Goal: Task Accomplishment & Management: Manage account settings

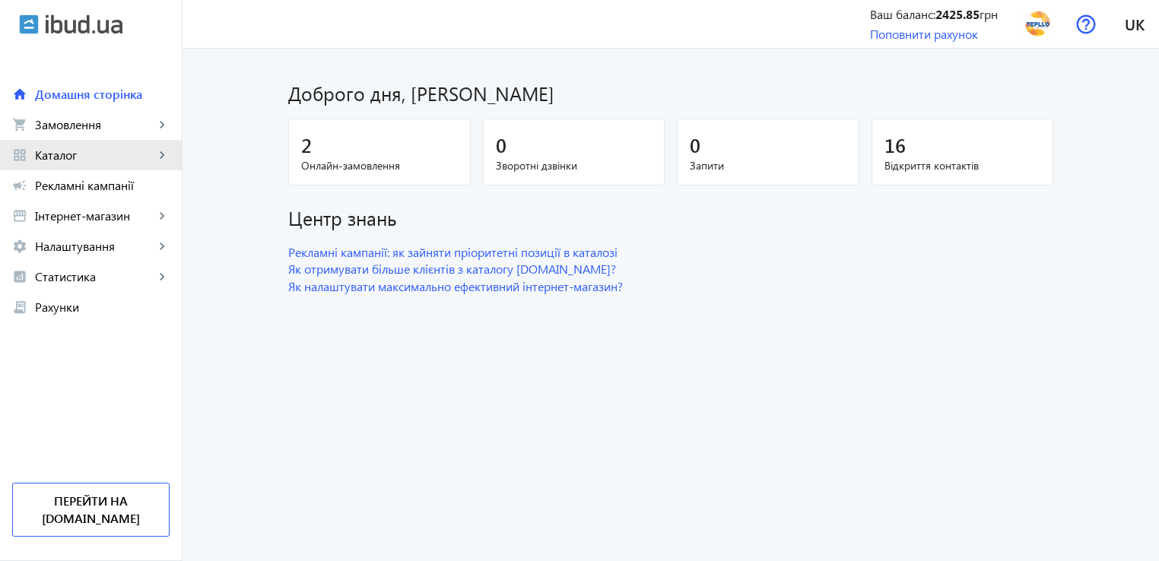
click at [63, 153] on span "Каталог" at bounding box center [94, 154] width 119 height 15
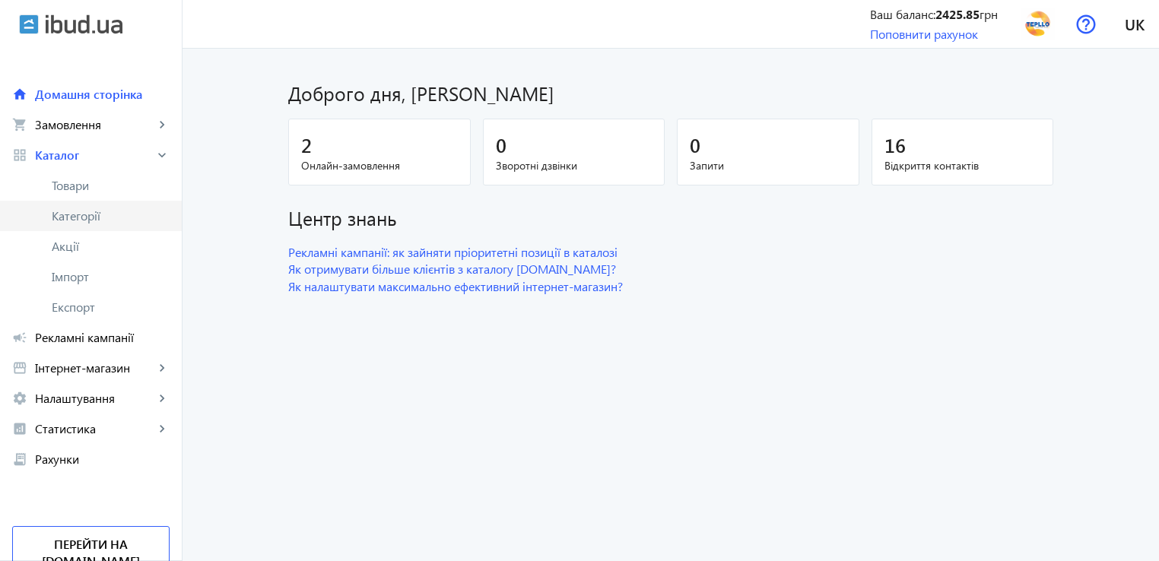
click at [79, 223] on span "Категорії" at bounding box center [111, 215] width 118 height 15
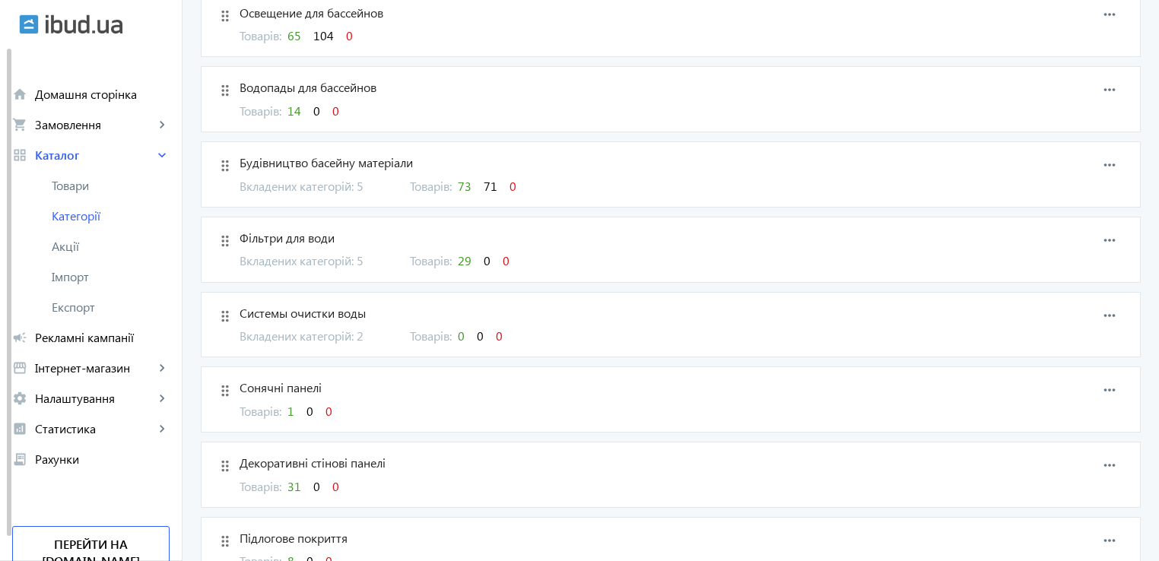
scroll to position [1901, 0]
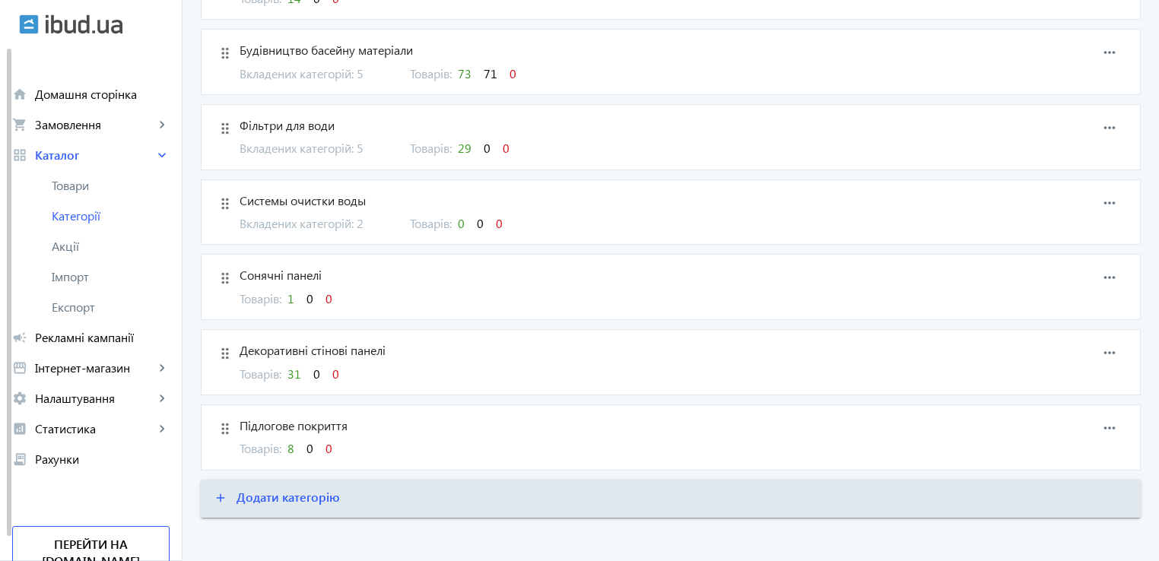
click at [289, 366] on span "31" at bounding box center [294, 374] width 14 height 16
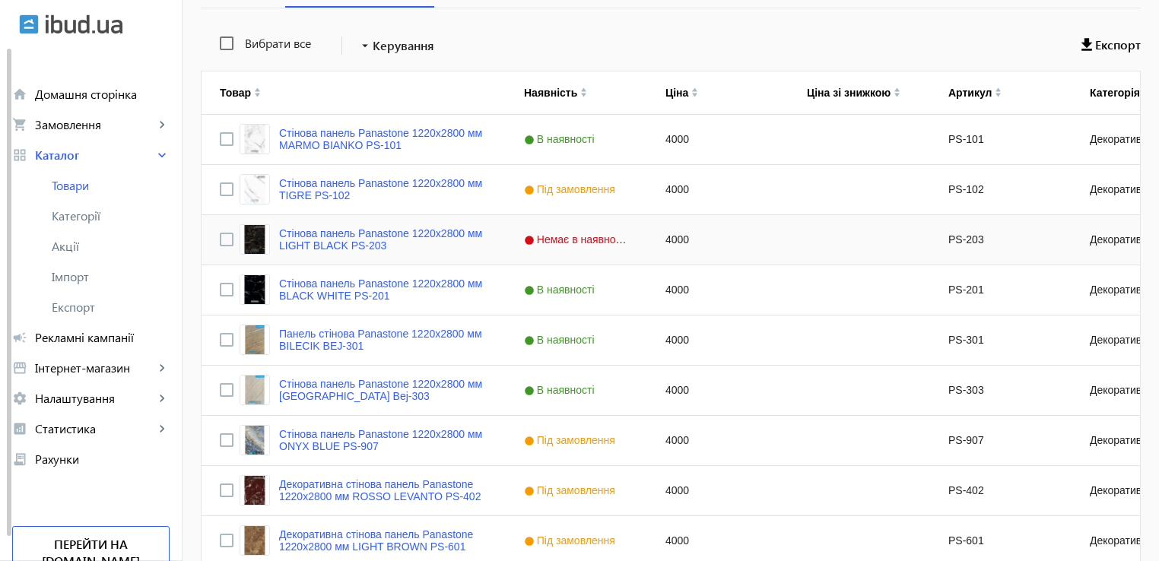
scroll to position [380, 0]
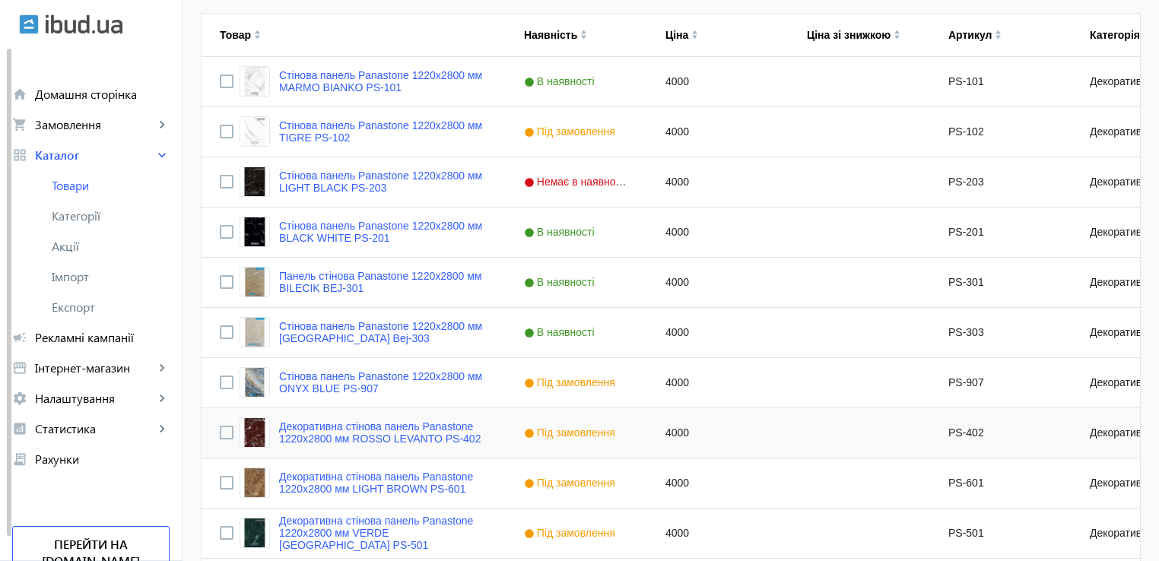
click at [557, 436] on span "Під замовлення" at bounding box center [571, 433] width 95 height 12
click at [626, 429] on span "Press SPACE to select this row." at bounding box center [633, 433] width 14 height 14
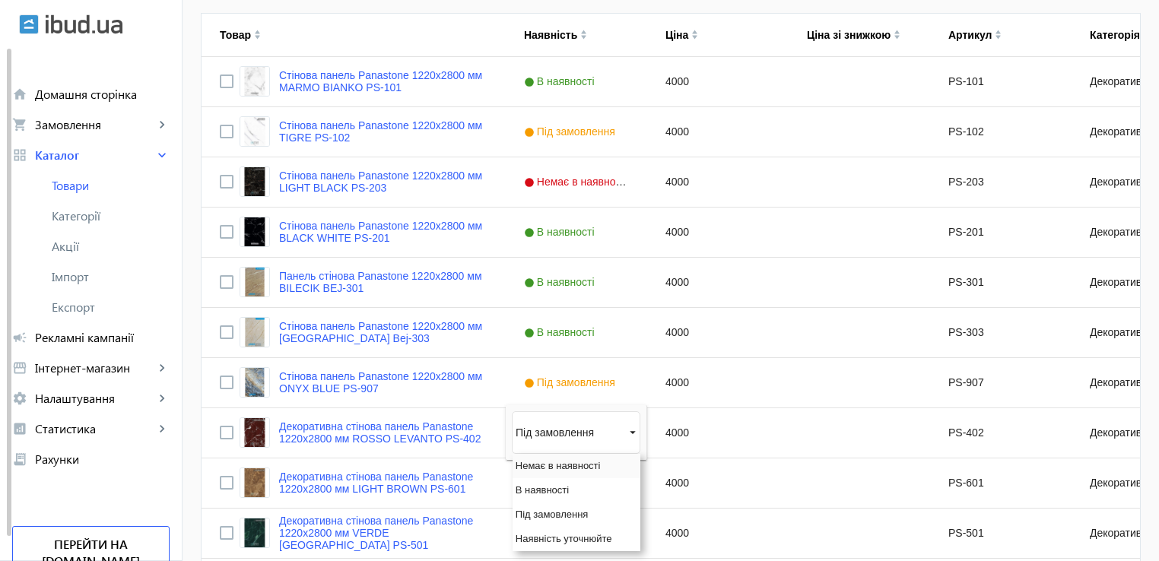
click at [564, 458] on div "Немає в наявності" at bounding box center [576, 466] width 128 height 24
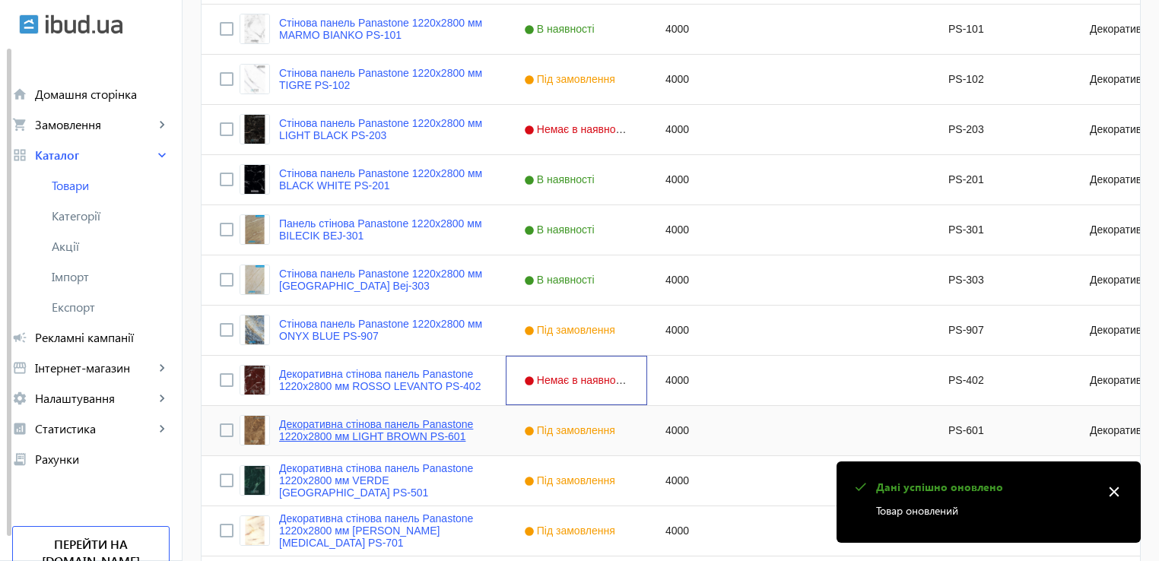
scroll to position [456, 0]
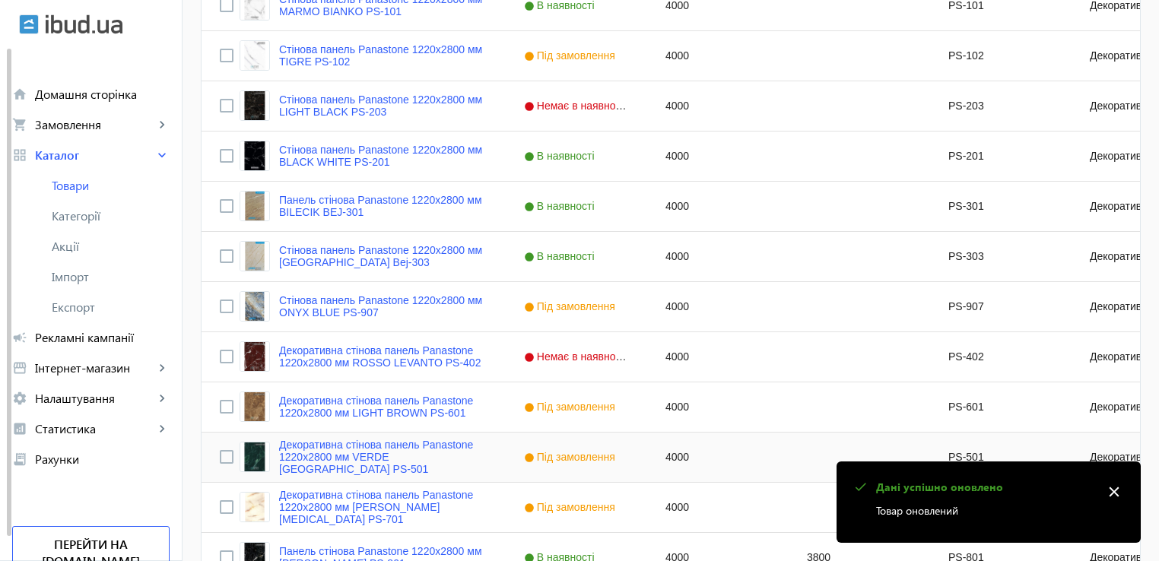
click at [602, 460] on div "Під замовлення" at bounding box center [576, 457] width 141 height 49
click at [626, 455] on span "Press SPACE to select this row." at bounding box center [633, 457] width 14 height 14
click at [576, 490] on span "Немає в наявності" at bounding box center [557, 489] width 85 height 11
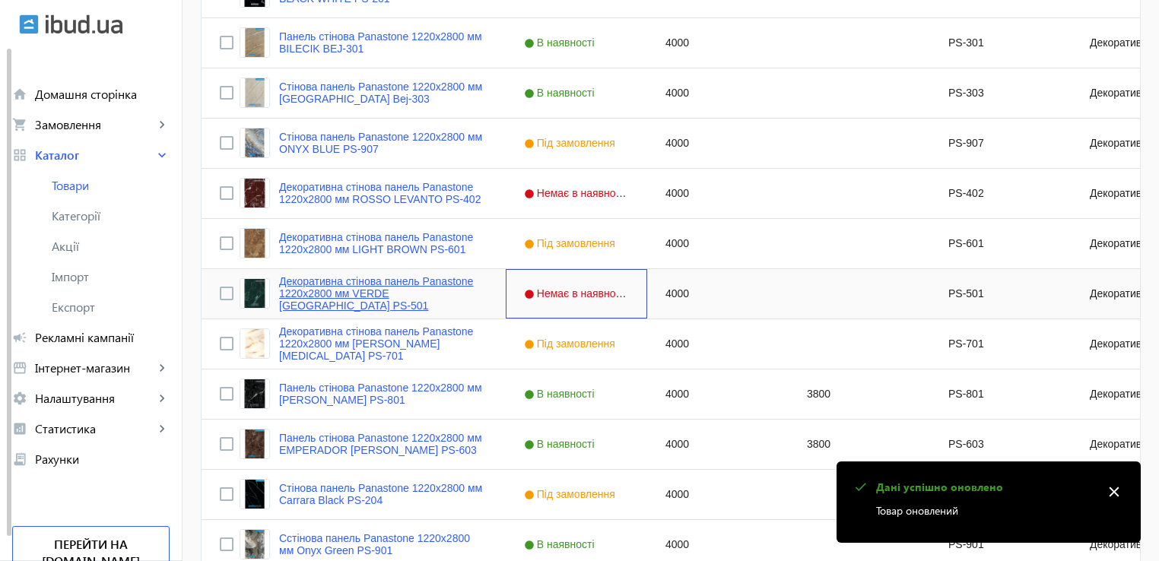
scroll to position [684, 0]
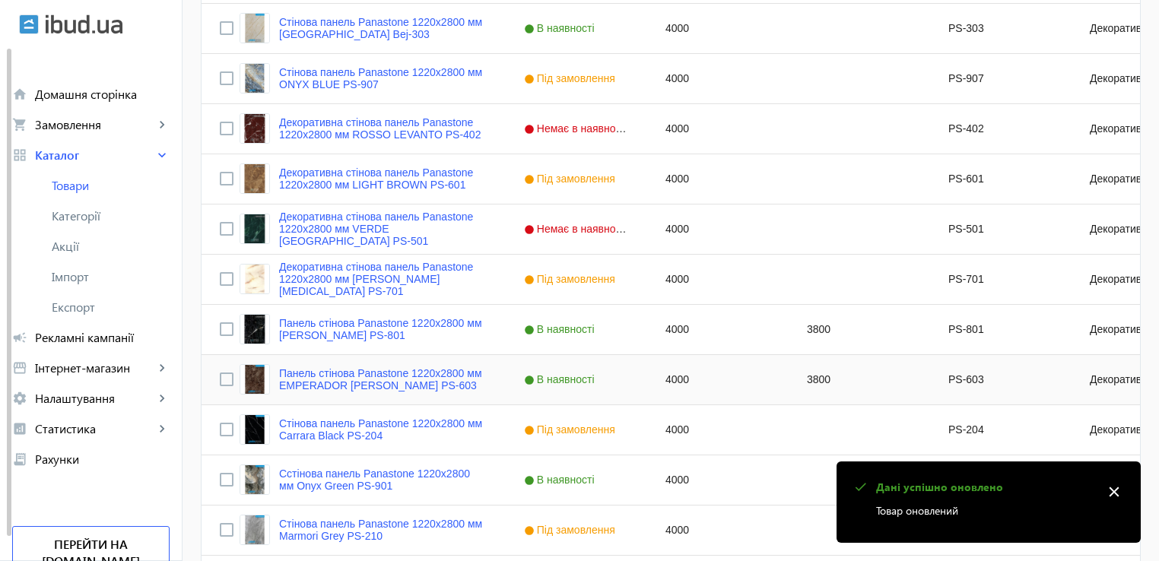
click at [579, 386] on div "В наявності" at bounding box center [576, 379] width 141 height 49
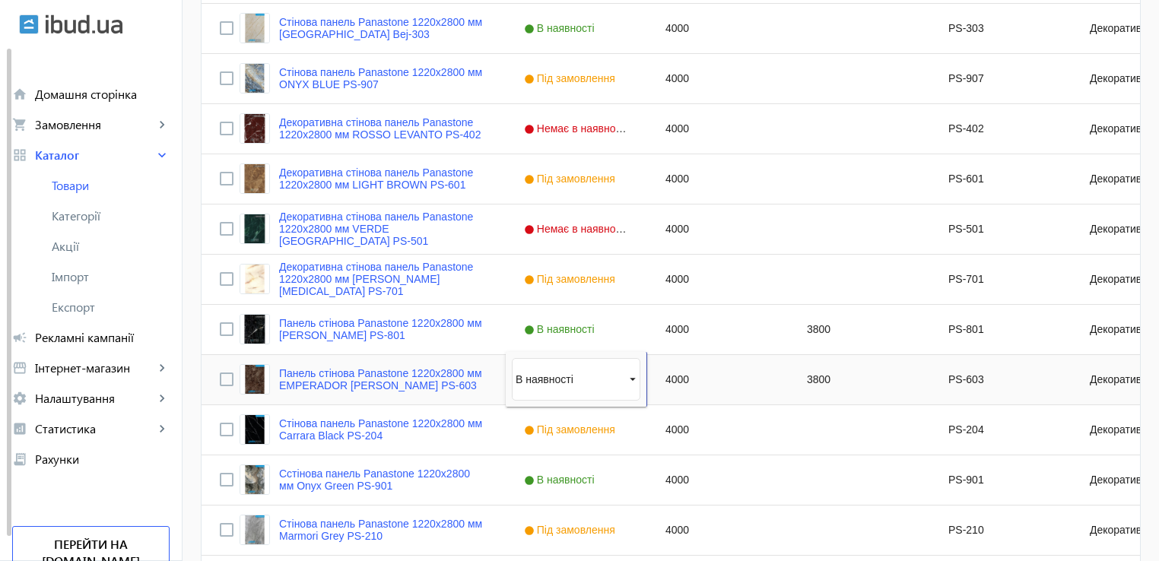
click at [626, 378] on span "Press SPACE to select this row." at bounding box center [633, 380] width 14 height 14
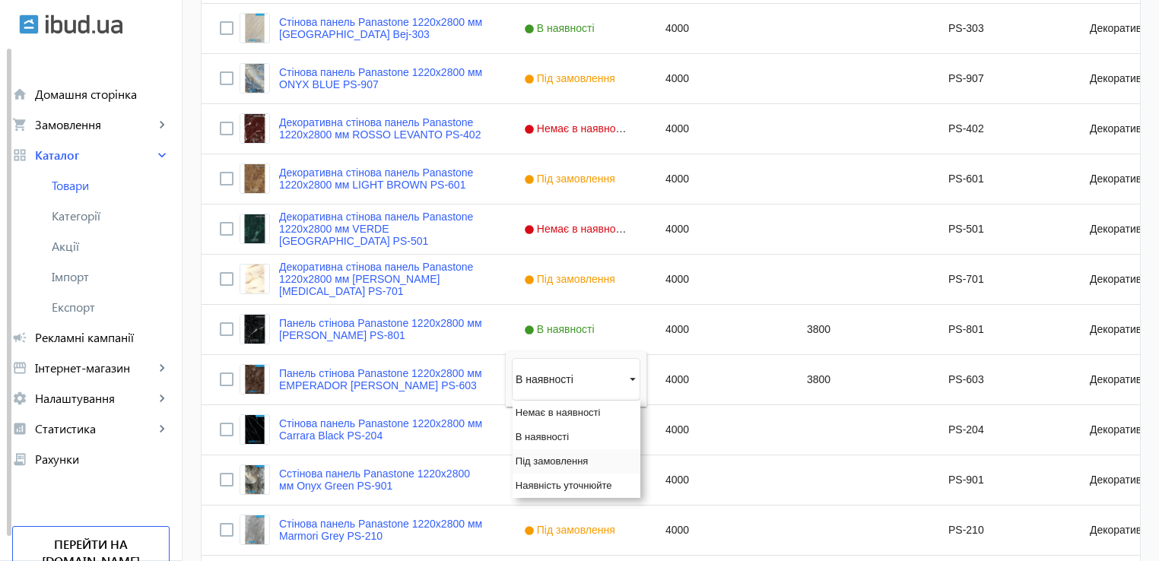
click at [577, 460] on div "Під замовлення" at bounding box center [576, 461] width 128 height 24
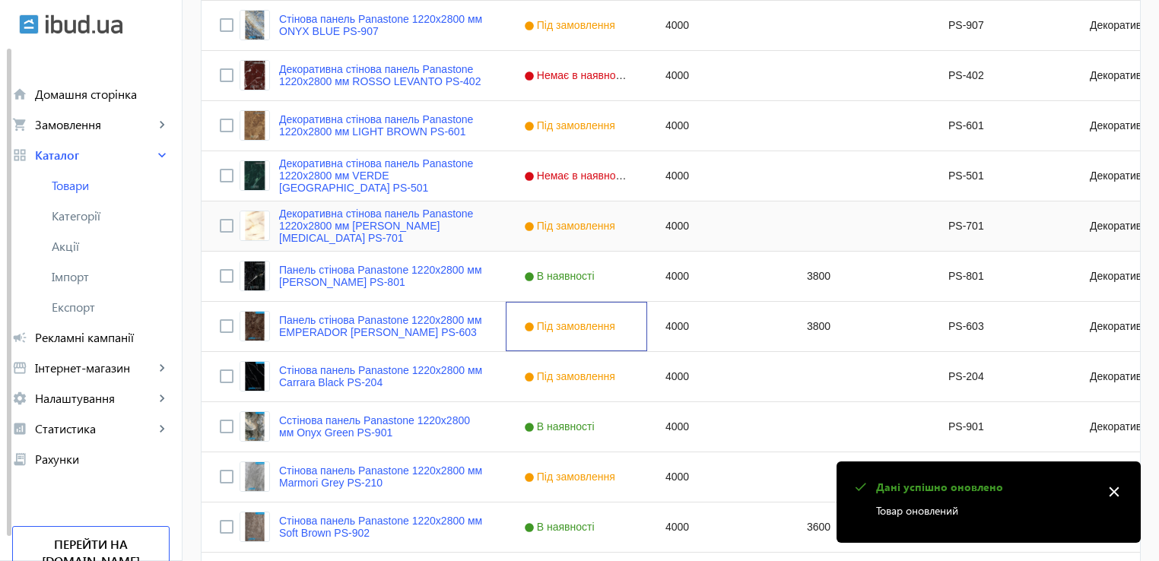
scroll to position [760, 0]
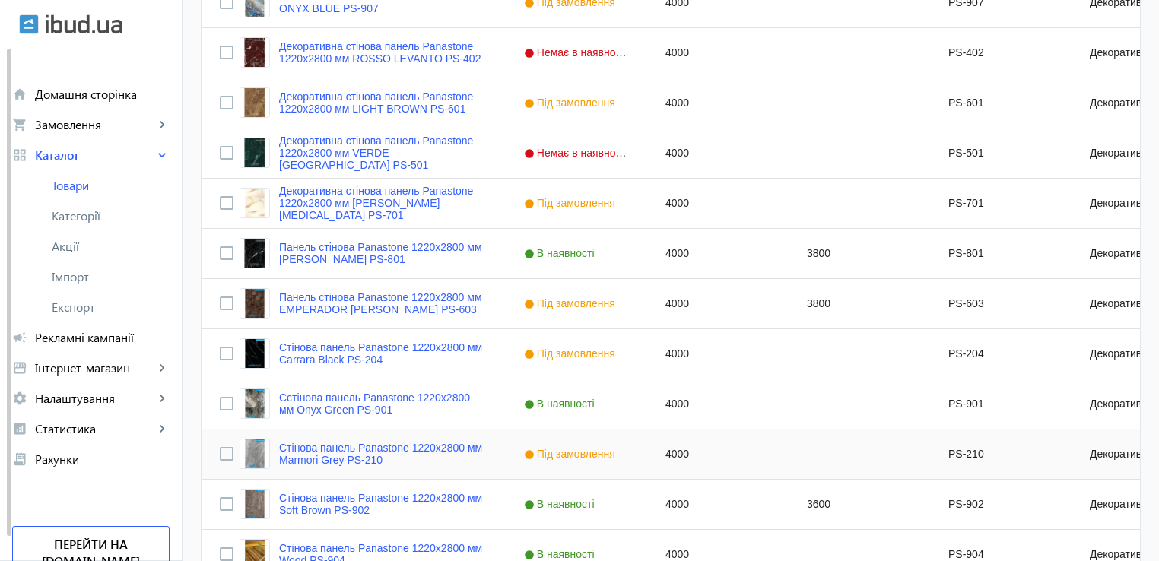
click at [585, 451] on span "Під замовлення" at bounding box center [571, 454] width 95 height 12
click at [614, 458] on div "Під замовлення" at bounding box center [576, 454] width 128 height 43
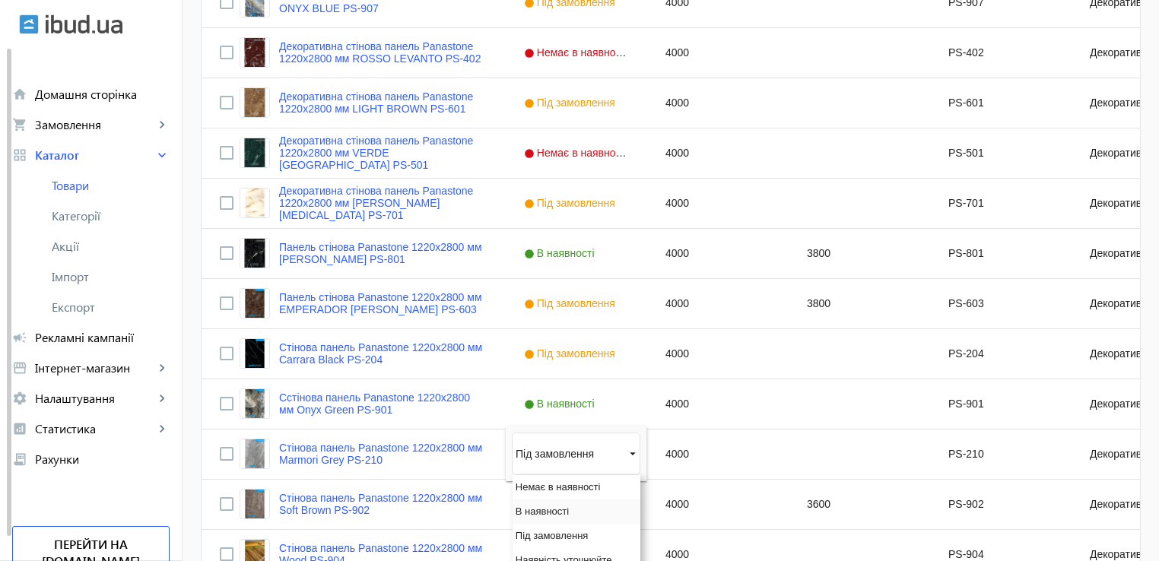
click at [547, 511] on span "В наявності" at bounding box center [541, 511] width 53 height 11
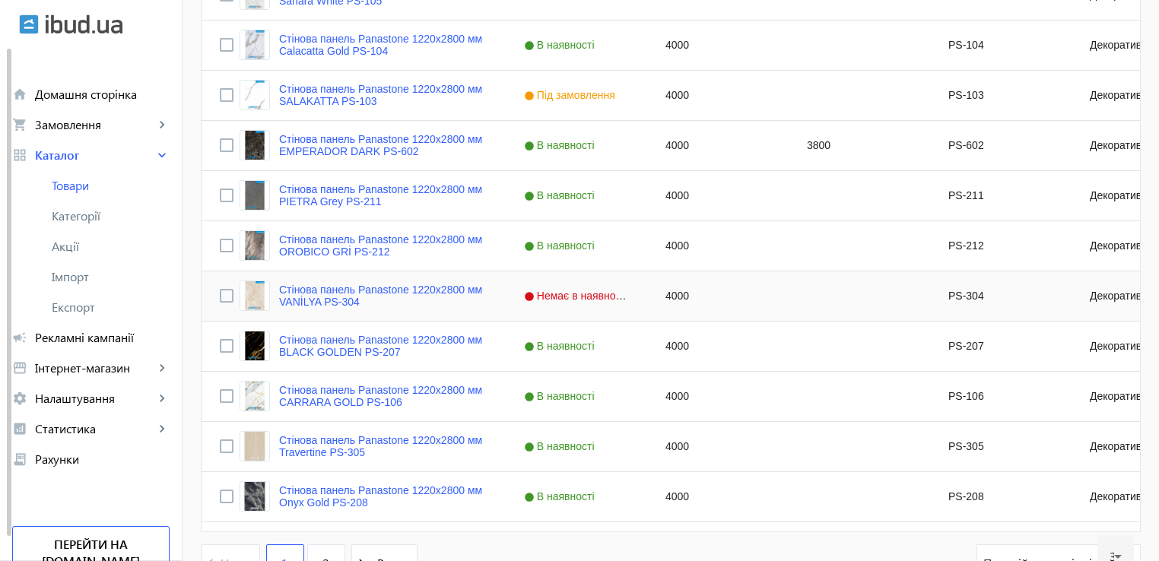
scroll to position [1445, 0]
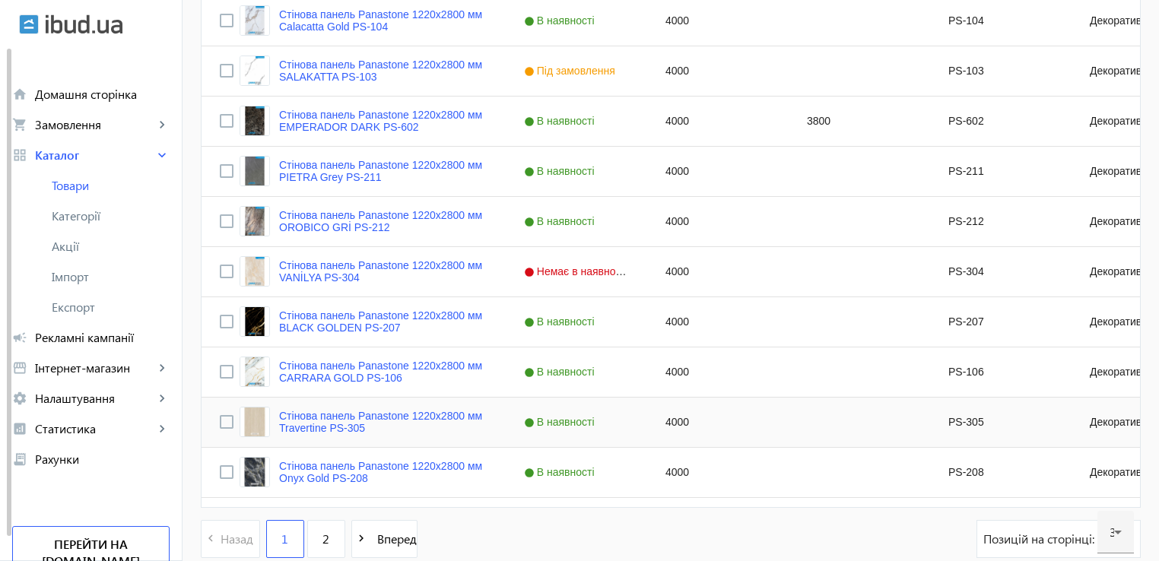
click at [552, 416] on span "В наявності" at bounding box center [561, 422] width 75 height 12
click at [589, 433] on div "В наявності" at bounding box center [576, 422] width 141 height 49
click at [587, 427] on div "В наявності" at bounding box center [576, 422] width 141 height 49
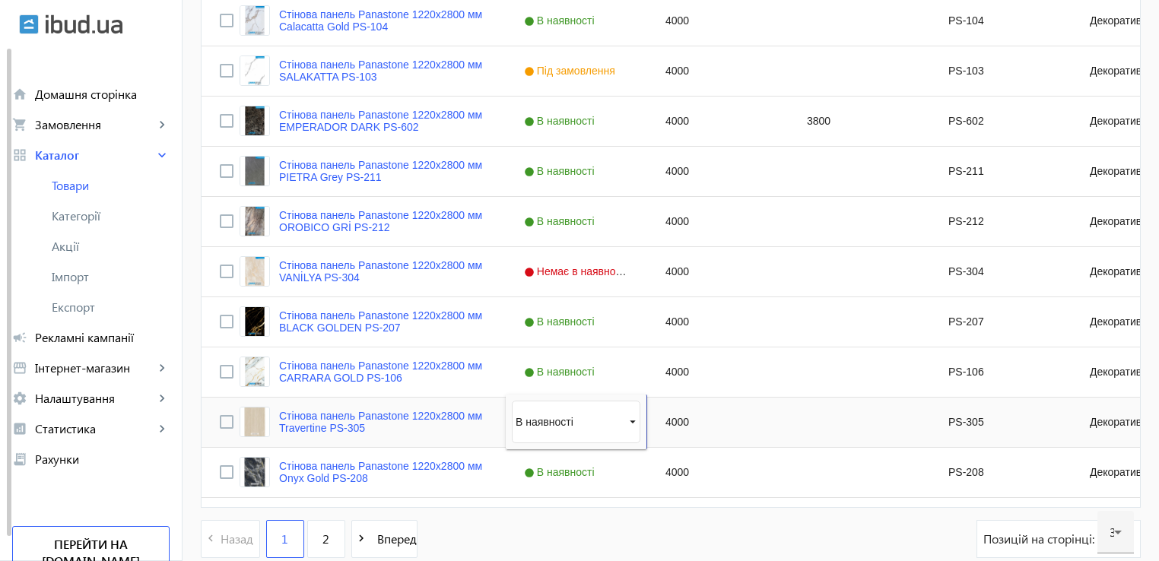
click at [587, 422] on div "В наявності" at bounding box center [568, 422] width 107 height 12
click at [562, 426] on span "Немає в наявності" at bounding box center [557, 422] width 85 height 11
click at [322, 538] on span "2" at bounding box center [325, 539] width 7 height 17
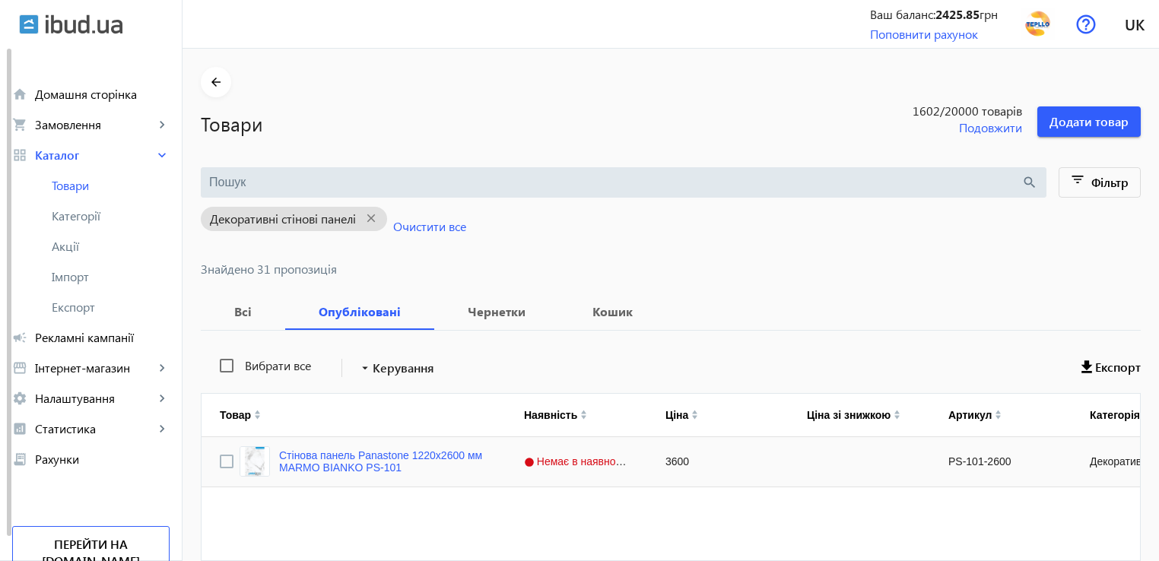
click at [562, 458] on span "Немає в наявності" at bounding box center [578, 461] width 108 height 12
click at [562, 458] on div "Немає в наявності" at bounding box center [568, 461] width 107 height 12
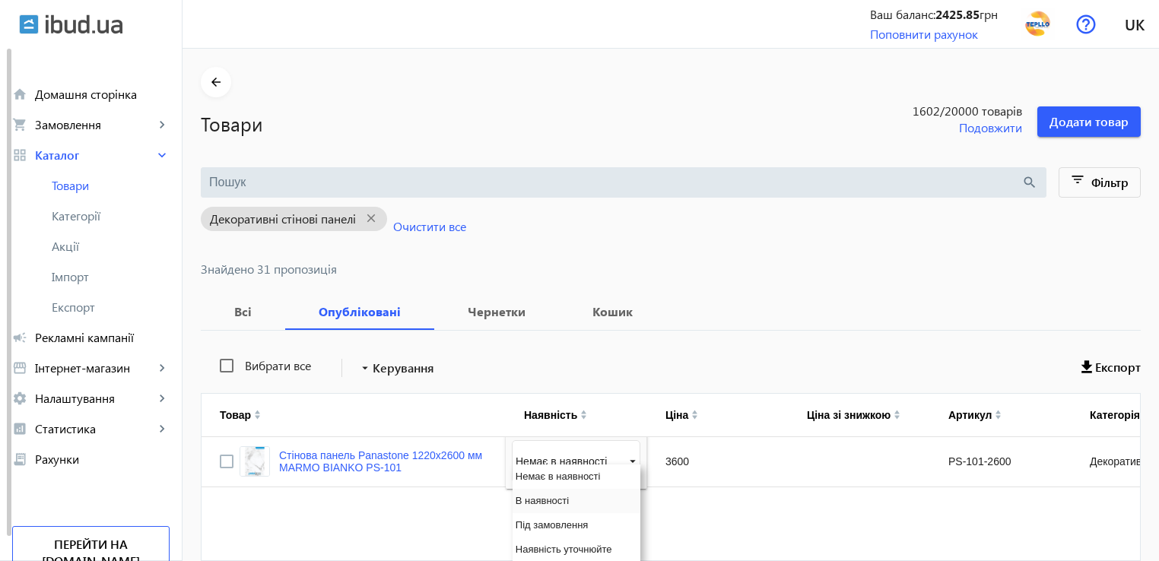
click at [535, 495] on span "В наявності" at bounding box center [541, 500] width 53 height 11
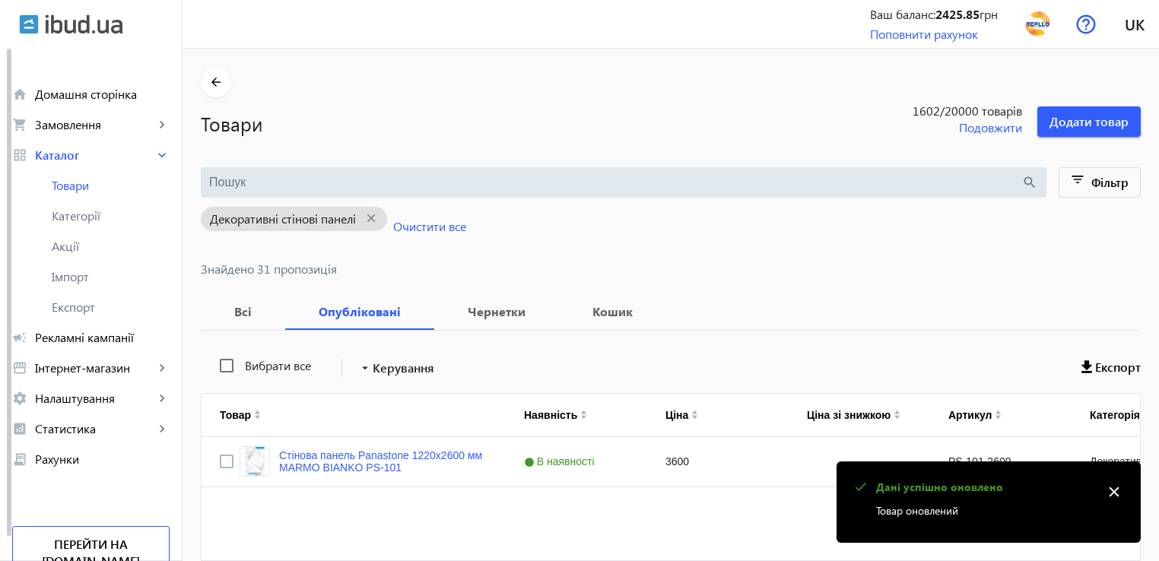
click at [678, 252] on div "Декоративні стінові панелі close Очистити все" at bounding box center [671, 230] width 940 height 65
click at [671, 469] on div "3600" at bounding box center [717, 461] width 141 height 49
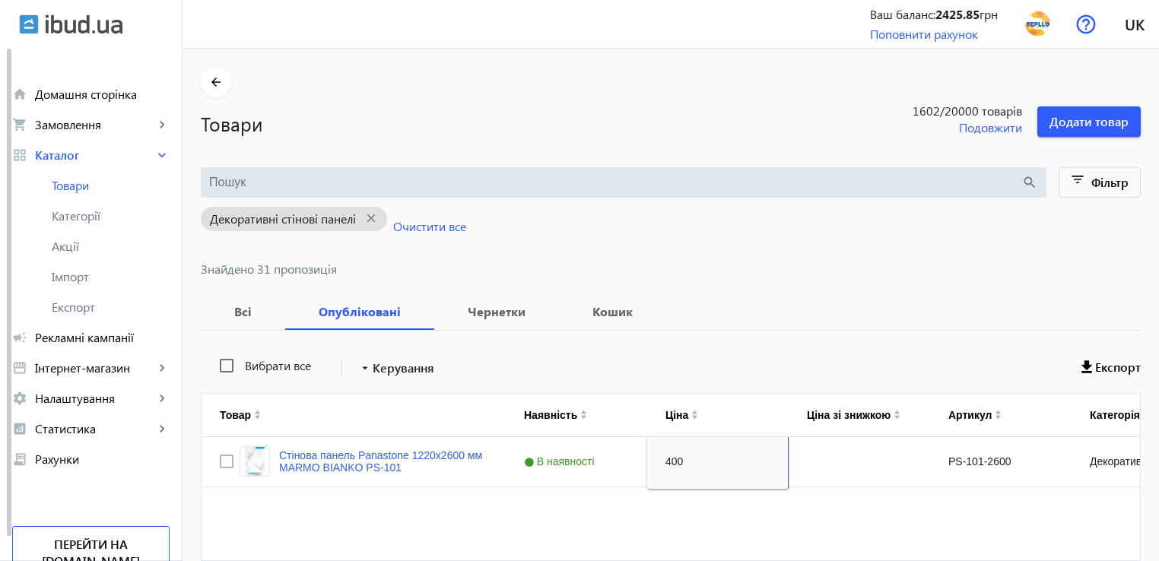
type input "4000"
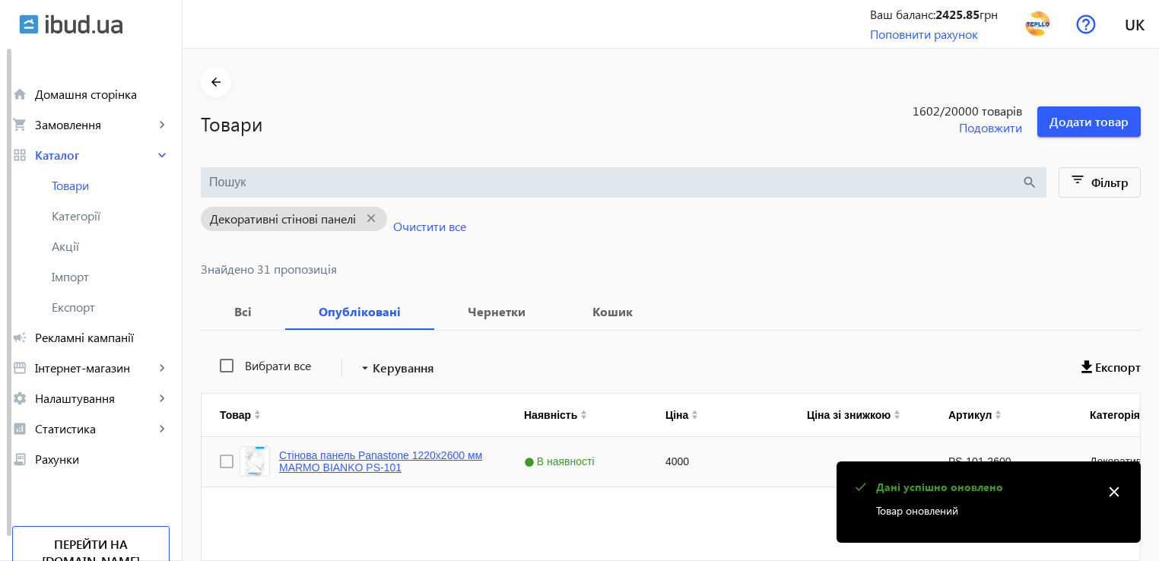
click at [395, 453] on link "Стінова панель Panastone 1220х2600 мм MARMO BIANKO PS-101" at bounding box center [383, 461] width 208 height 24
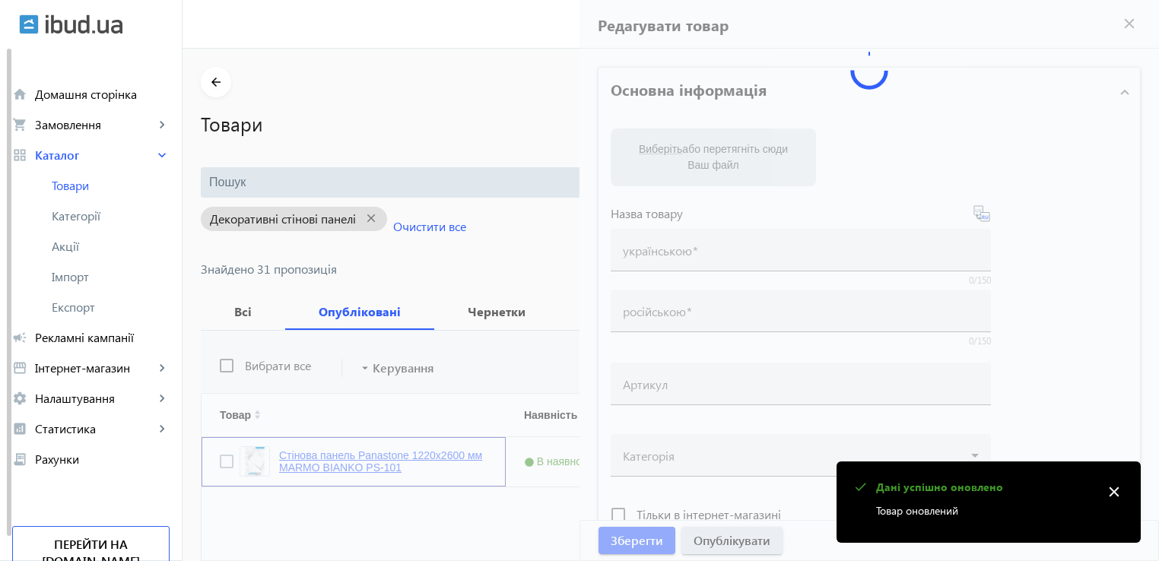
type input "Стінова панель Panastone 1220х2600 мм MARMO BIANKO PS-101"
type input "Стеновая панель Panastone 1220х2600 мм MARMO BIANKO PS-101"
type input "PS-101-2600"
type input "4000"
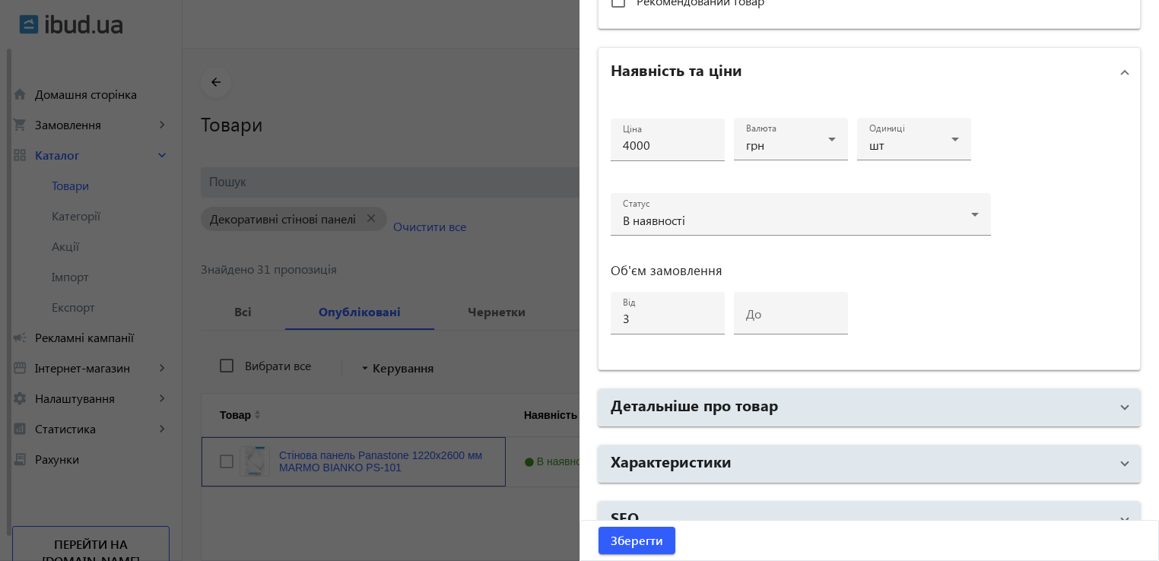
scroll to position [684, 0]
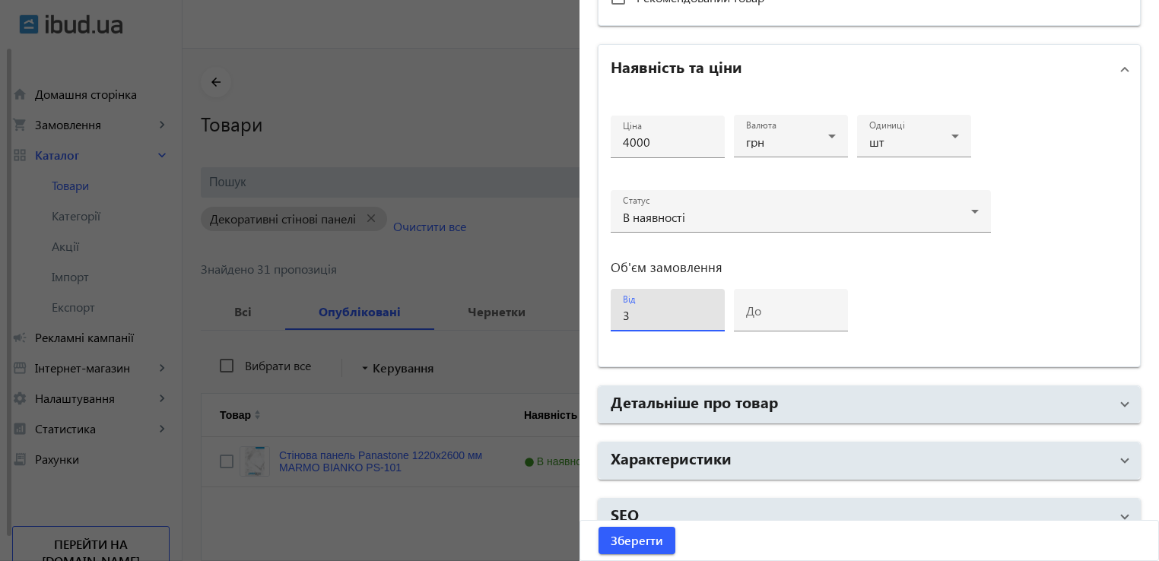
drag, startPoint x: 640, startPoint y: 318, endPoint x: 573, endPoint y: 317, distance: 66.9
click at [573, 317] on mat-sidenav-container "arrow_back Товари 1602 /20000 товарів Подовжити Додати товар search filter_list…" at bounding box center [670, 373] width 976 height 648
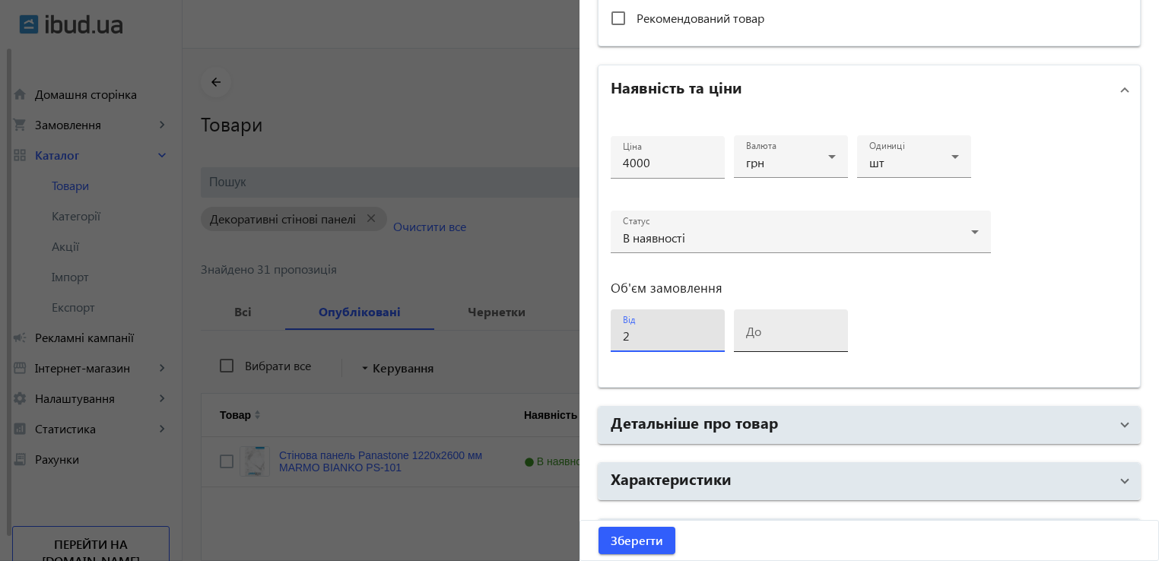
scroll to position [628, 0]
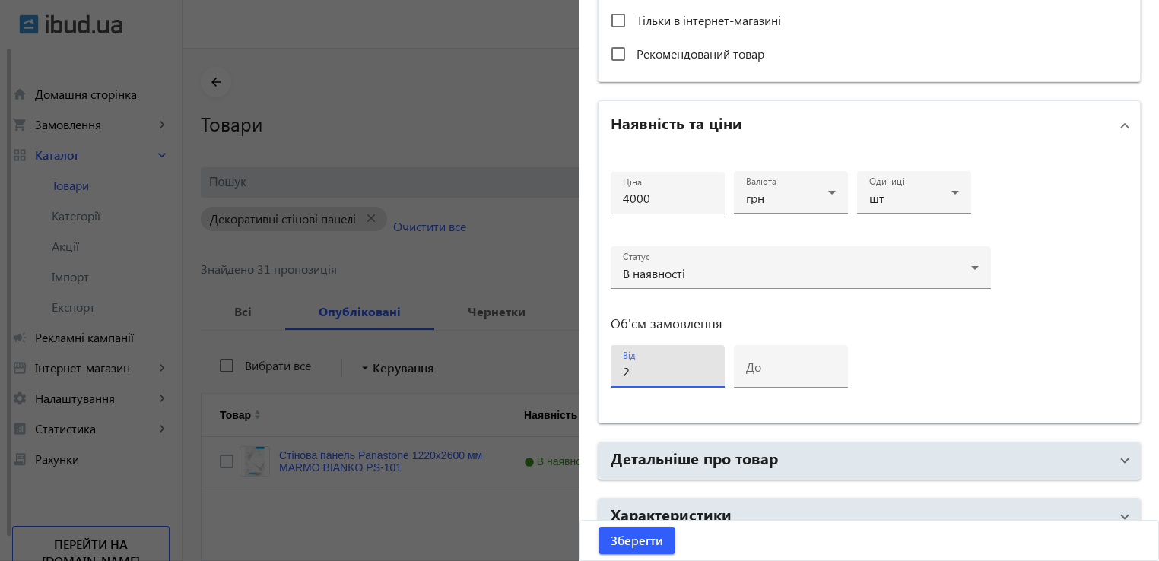
drag, startPoint x: 628, startPoint y: 371, endPoint x: 588, endPoint y: 376, distance: 39.8
click at [599, 376] on div "Ціна 4000 Валюта грн Одиниці шт Статус В наявності Об'єм замовлення від 2 до" at bounding box center [868, 286] width 541 height 273
type input "2"
type input "1"
click at [821, 364] on input "1" at bounding box center [791, 371] width 90 height 16
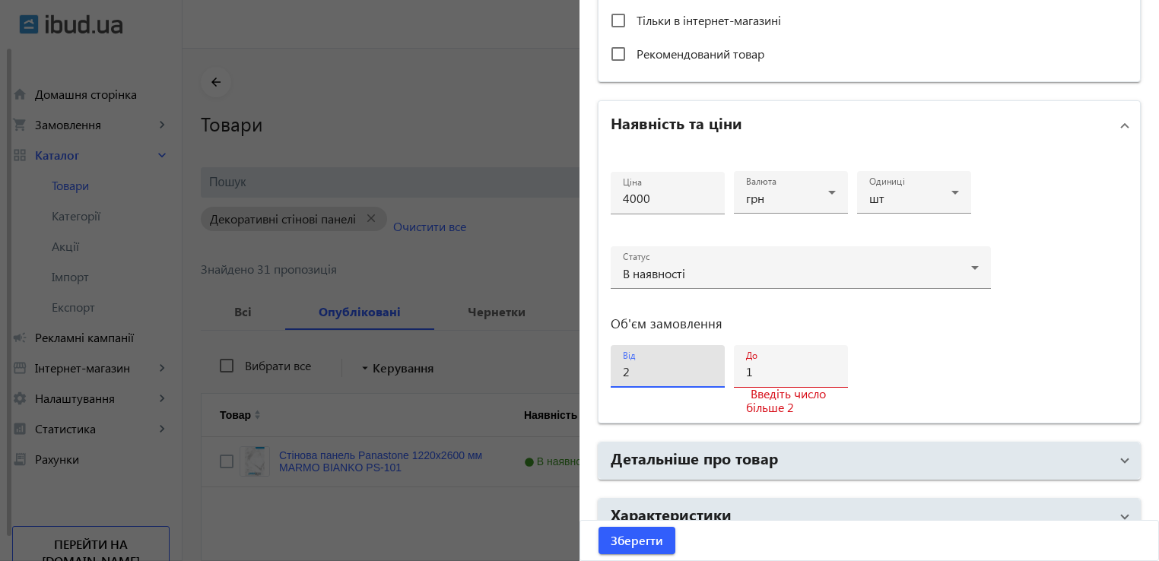
click at [640, 367] on input "2" at bounding box center [668, 371] width 90 height 16
click at [760, 364] on input "1" at bounding box center [791, 371] width 90 height 16
click at [642, 373] on input "2" at bounding box center [668, 371] width 90 height 16
type input "1"
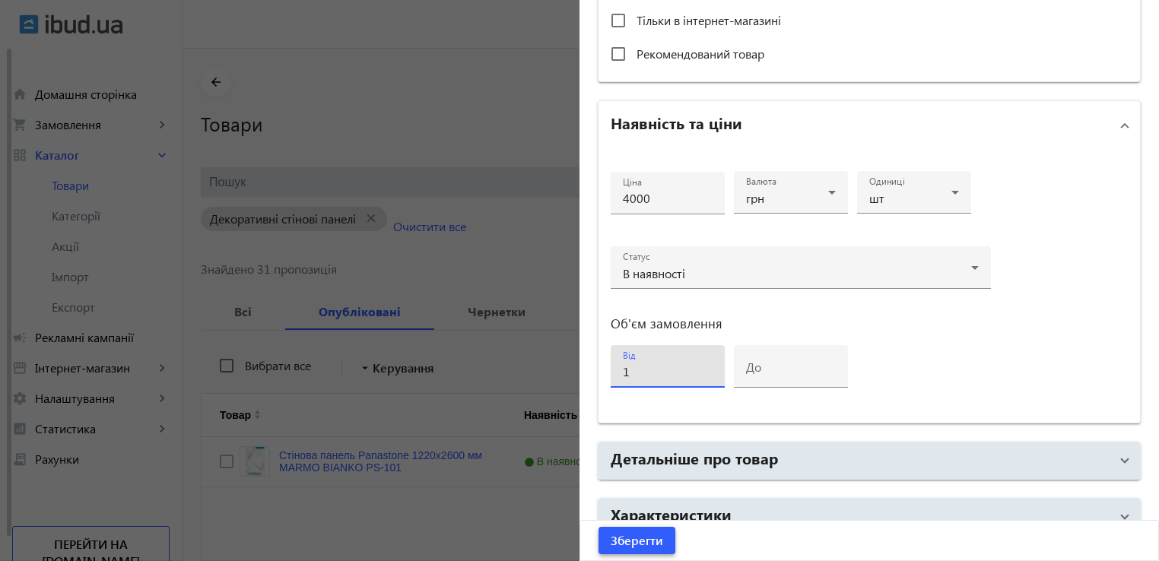
drag, startPoint x: 626, startPoint y: 544, endPoint x: 638, endPoint y: 545, distance: 12.3
click at [626, 544] on span "Зберегти" at bounding box center [637, 540] width 52 height 17
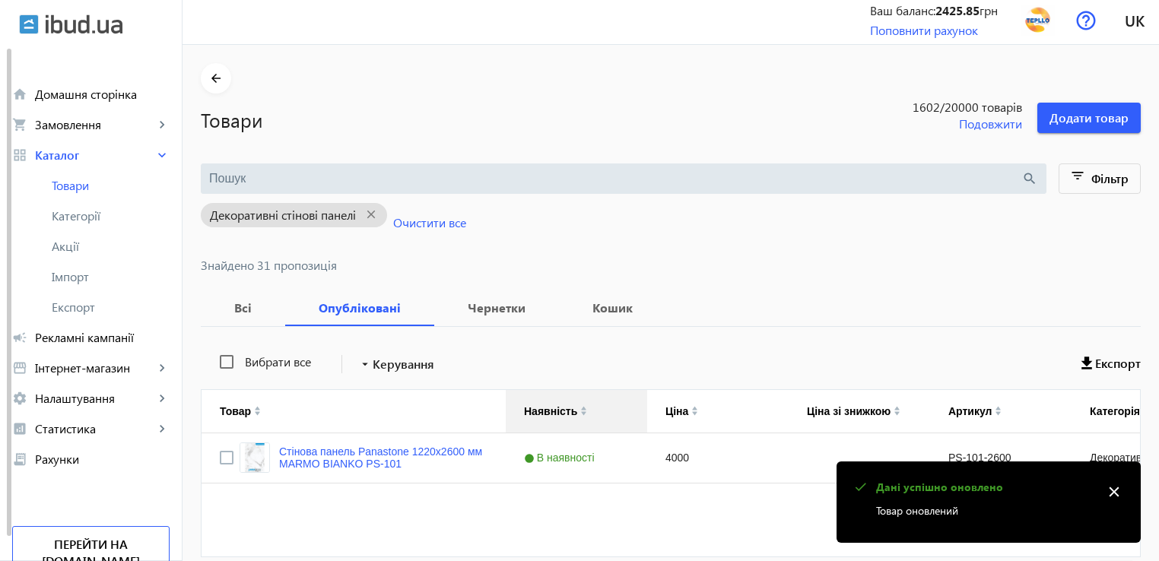
scroll to position [135, 0]
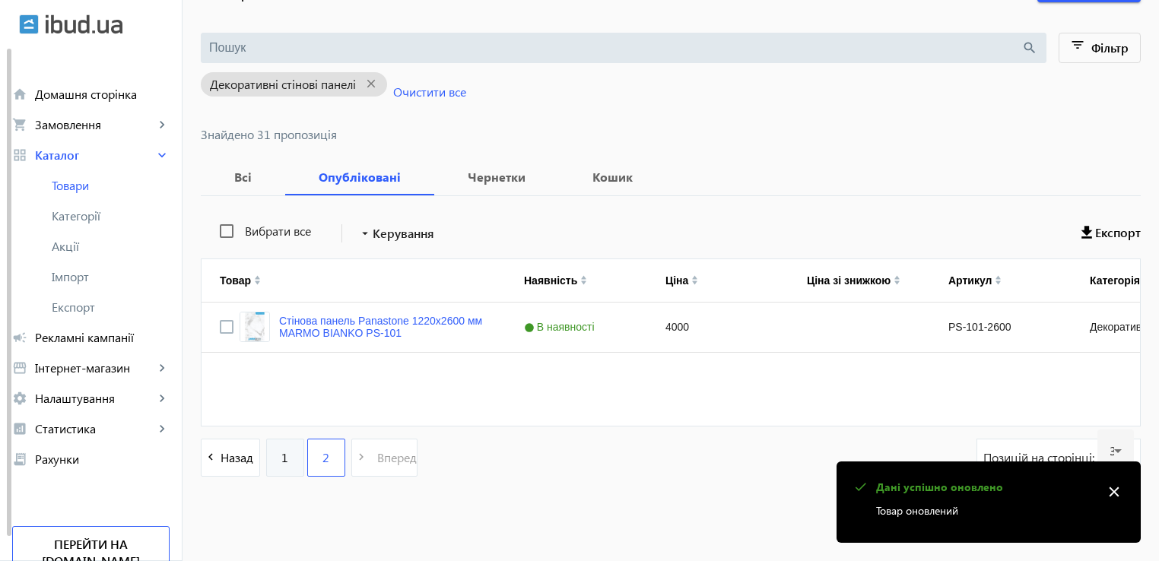
click at [268, 458] on link "1" at bounding box center [285, 458] width 38 height 38
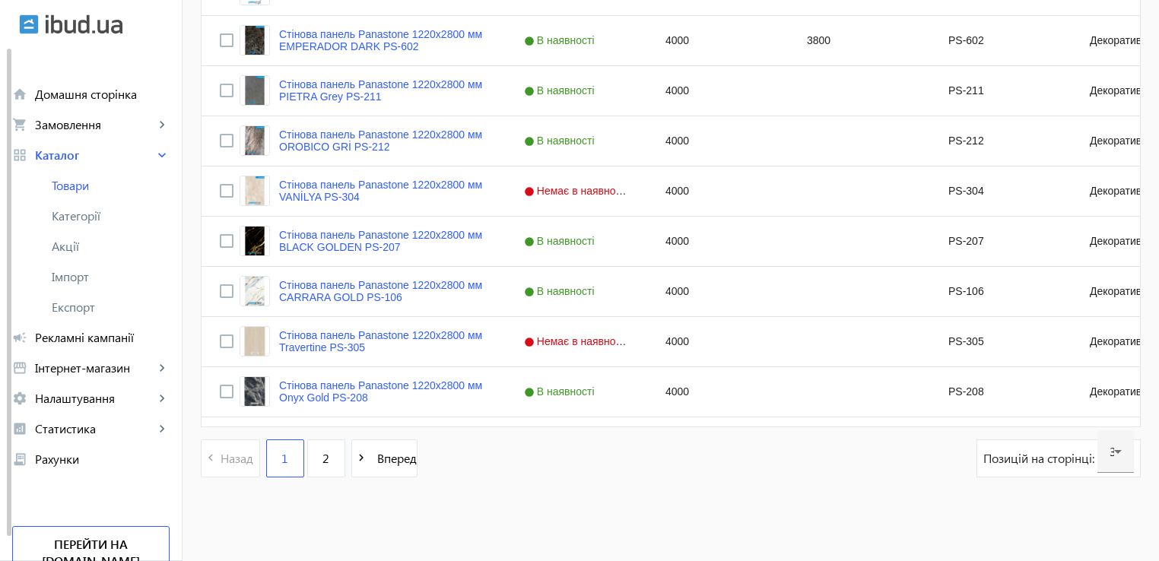
scroll to position [1526, 0]
click at [322, 465] on span "2" at bounding box center [325, 457] width 7 height 17
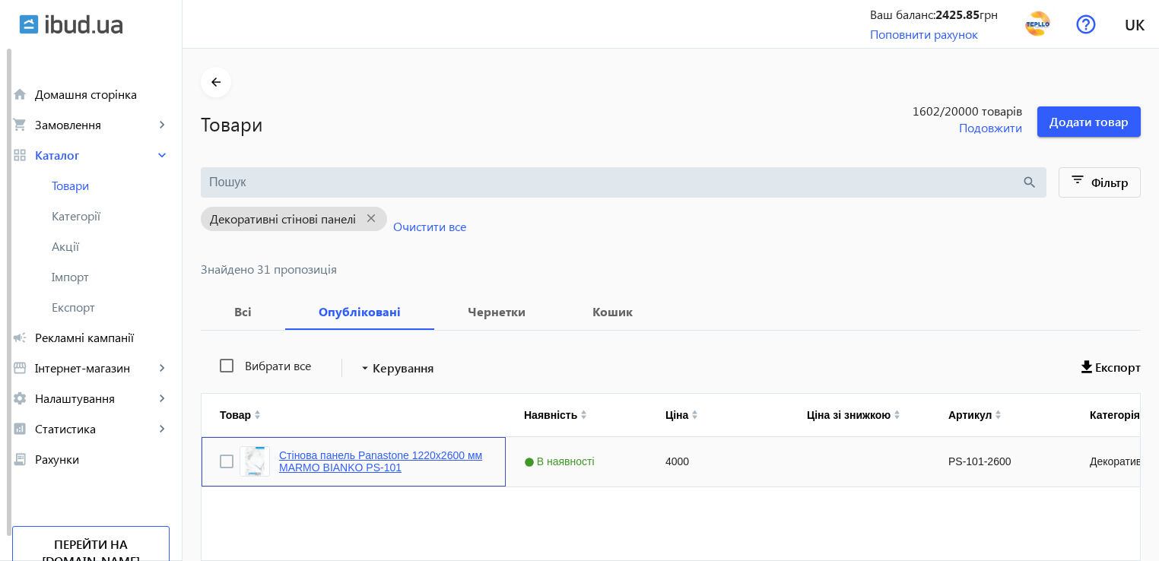
click at [313, 458] on link "Стінова панель Panastone 1220х2600 мм MARMO BIANKO PS-101" at bounding box center [383, 461] width 208 height 24
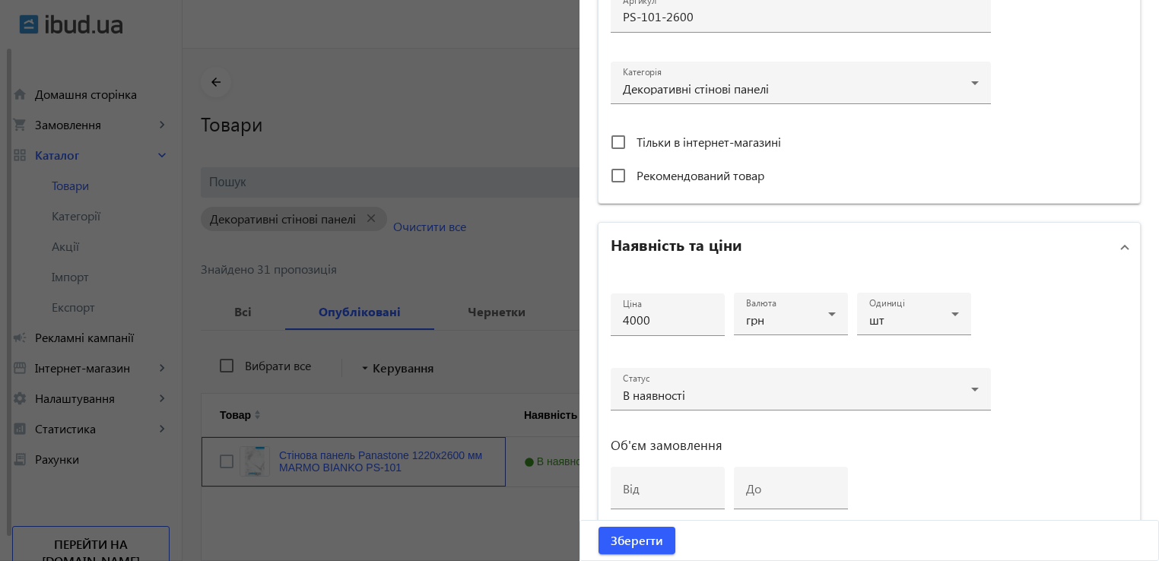
scroll to position [532, 0]
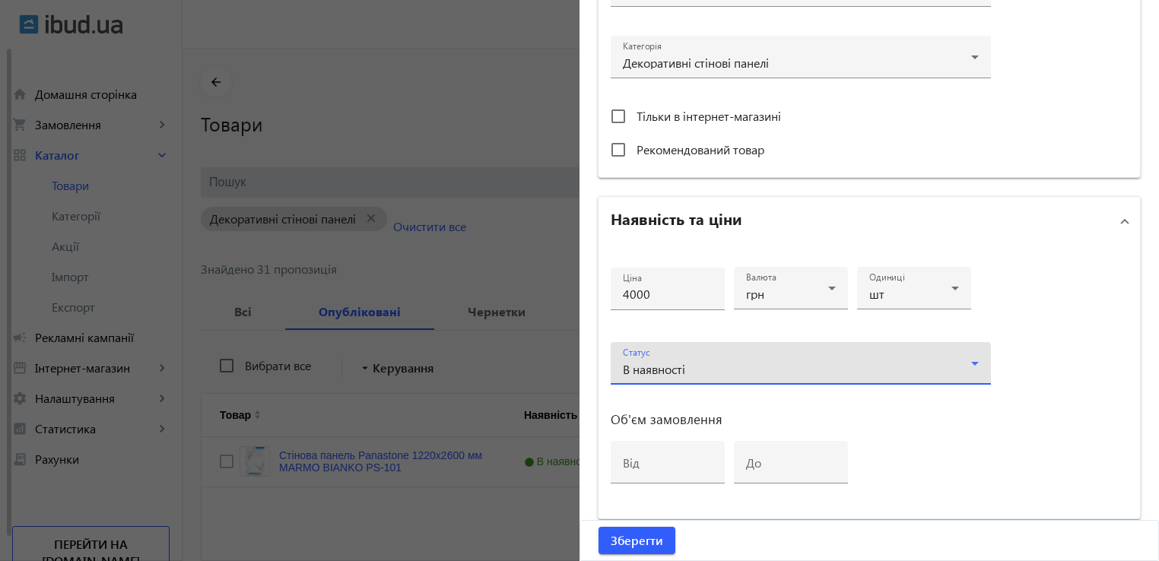
click at [807, 363] on div "В наявності" at bounding box center [797, 369] width 348 height 12
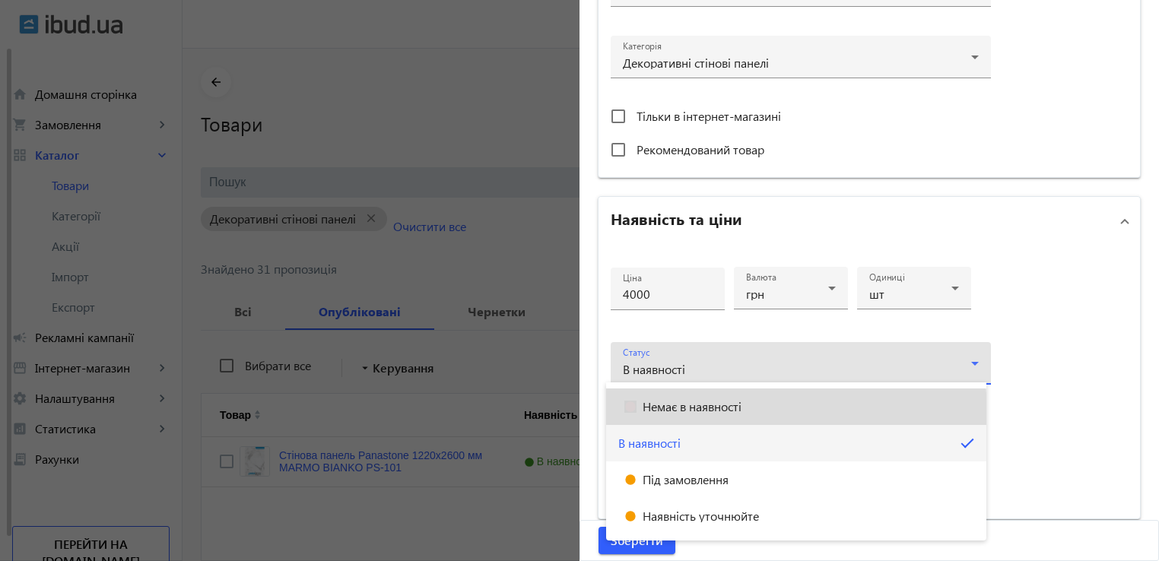
click at [675, 414] on mat-option "Немає в наявності" at bounding box center [796, 407] width 380 height 36
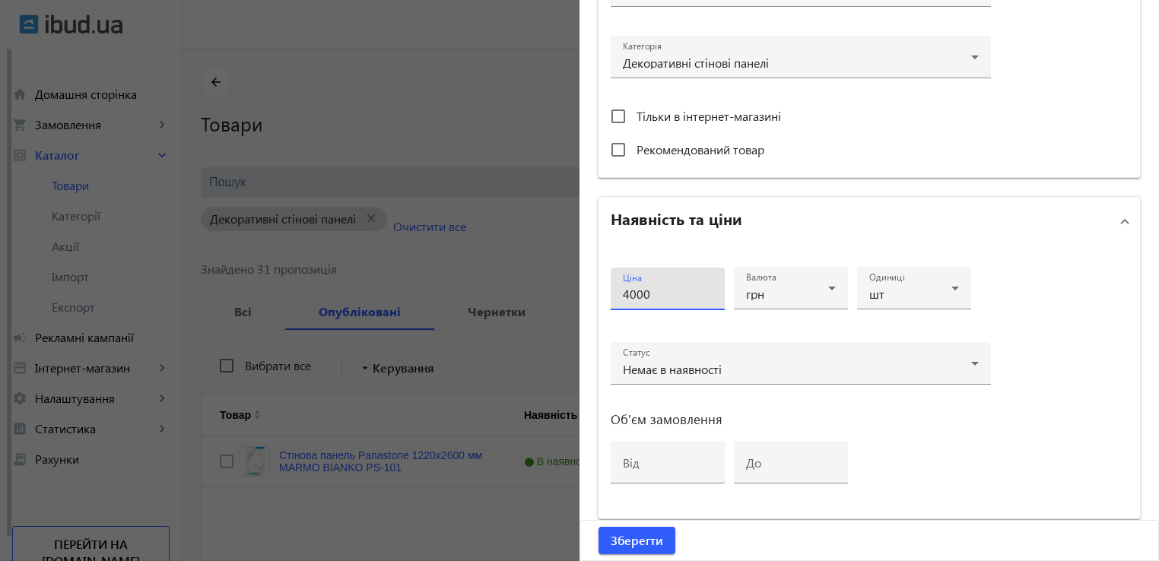
drag, startPoint x: 646, startPoint y: 293, endPoint x: 577, endPoint y: 290, distance: 69.3
click at [579, 290] on div "Основна інформація Виберіть або перетягніть сюди Ваш файл 137416831bef9ebc52775…" at bounding box center [868, 126] width 579 height 1220
type input "3600"
click at [626, 536] on span "Зберегти" at bounding box center [637, 540] width 52 height 17
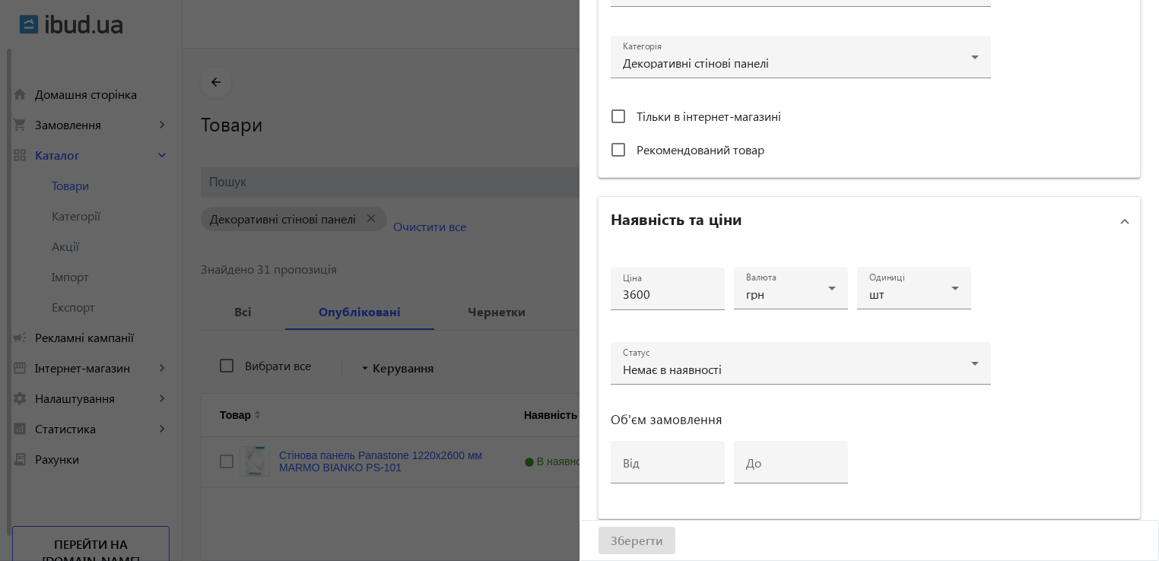
click at [414, 511] on div at bounding box center [579, 280] width 1159 height 561
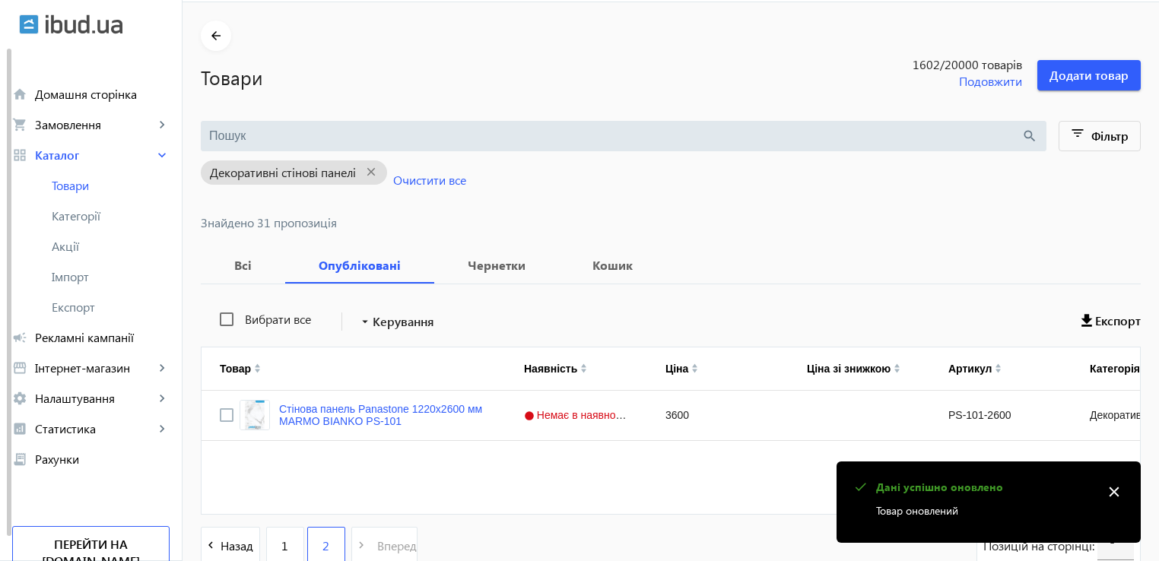
scroll to position [135, 0]
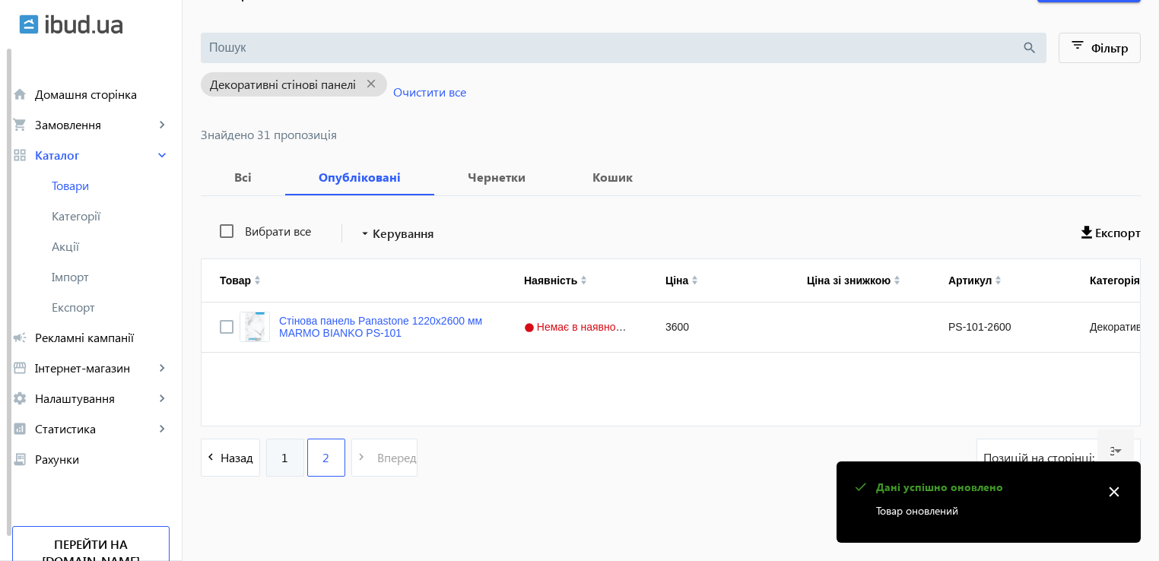
click at [280, 457] on link "1" at bounding box center [285, 458] width 38 height 38
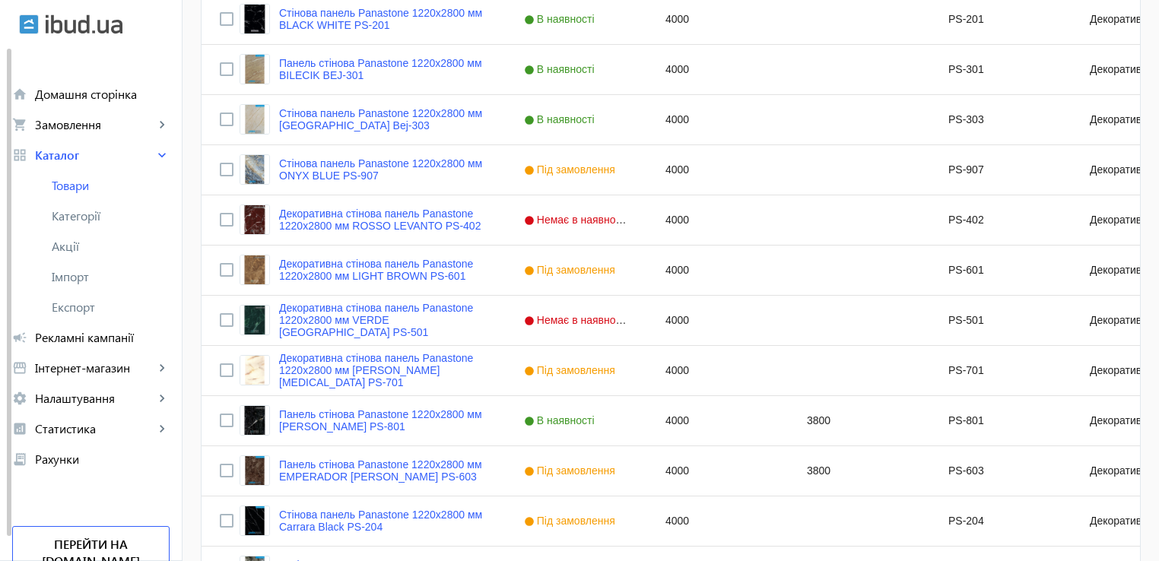
scroll to position [684, 0]
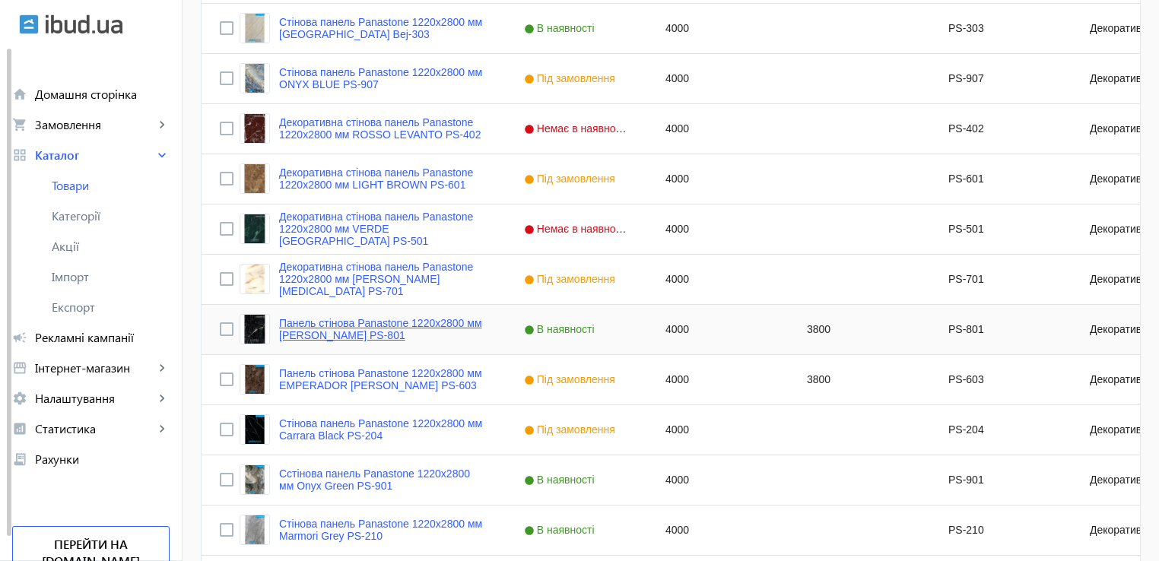
click at [331, 338] on link "Панель стінова Panastone 1220х2800 мм [PERSON_NAME] PS-801" at bounding box center [383, 329] width 208 height 24
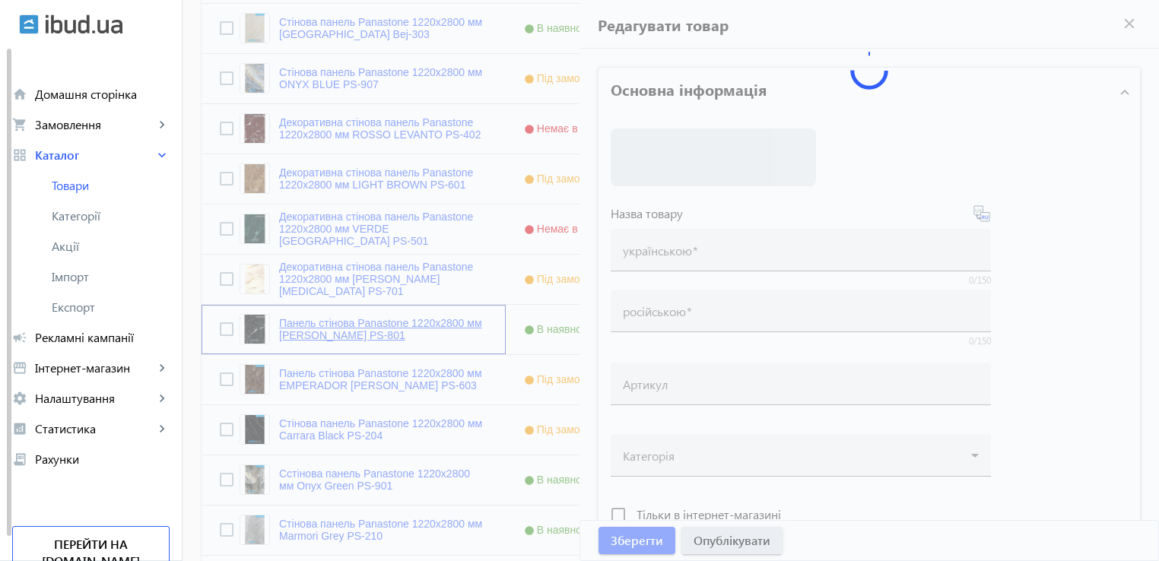
type input "Панель стінова Panastone 1220х2800 мм [PERSON_NAME] PS-801"
type input "Стеновая панель Panastone 1220х2800 мм [PERSON_NAME] PS-801"
type input "PS-801"
type input "4000"
type input "2"
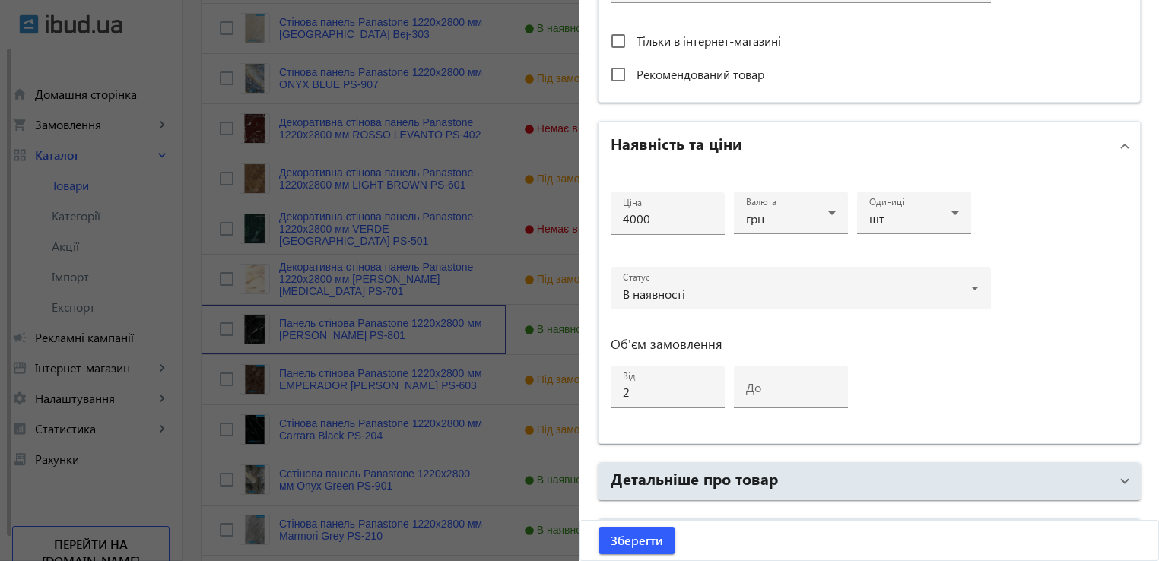
scroll to position [608, 0]
click at [474, 339] on div at bounding box center [579, 280] width 1159 height 561
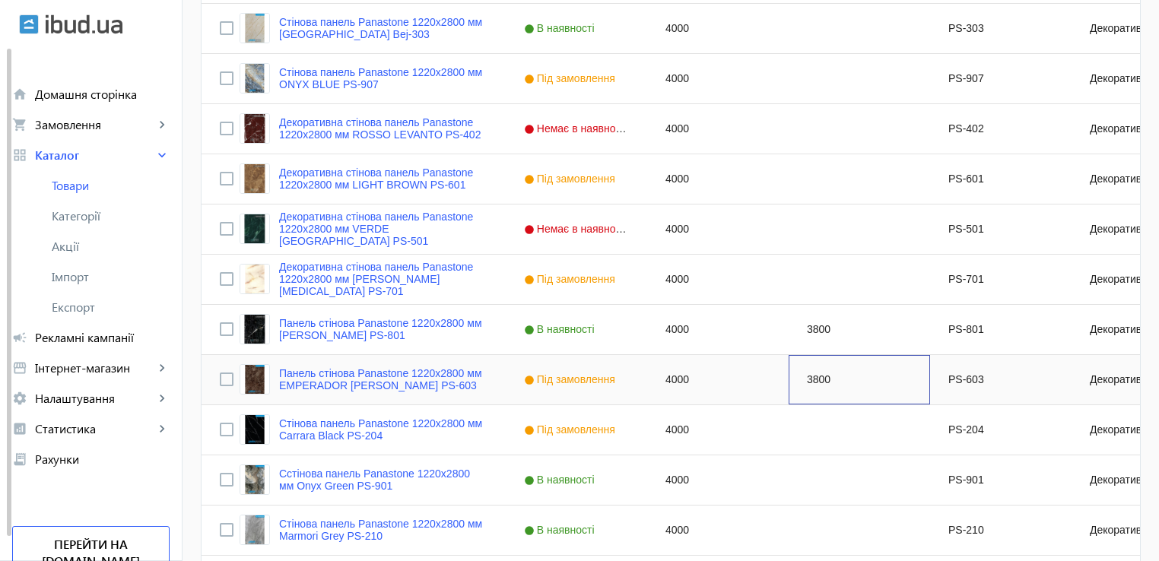
click at [829, 377] on div "3800" at bounding box center [858, 379] width 141 height 49
click at [379, 378] on link "Панель стінова Panastone 1220х2800 мм EMPERADOR [PERSON_NAME] PS-603" at bounding box center [383, 379] width 208 height 24
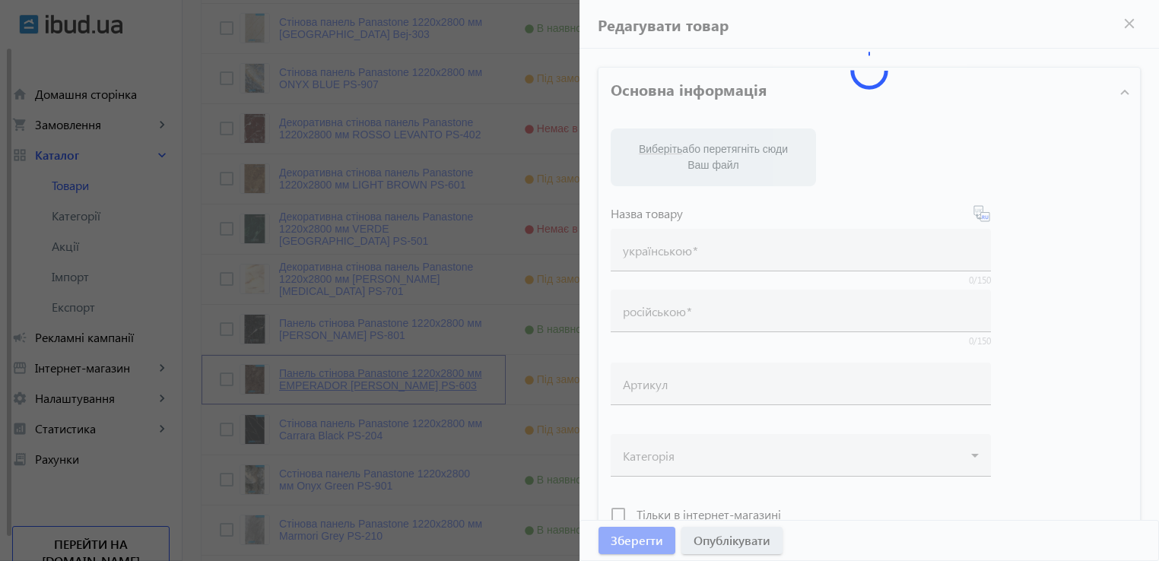
type input "Панель стінова Panastone 1220х2800 мм EMPERADOR [PERSON_NAME] PS-603"
type input "Стеновая панель Panastone 1220х2800 мм EMPERADOR [PERSON_NAME] PS-603"
type input "PS-603"
type input "4000"
type input "2"
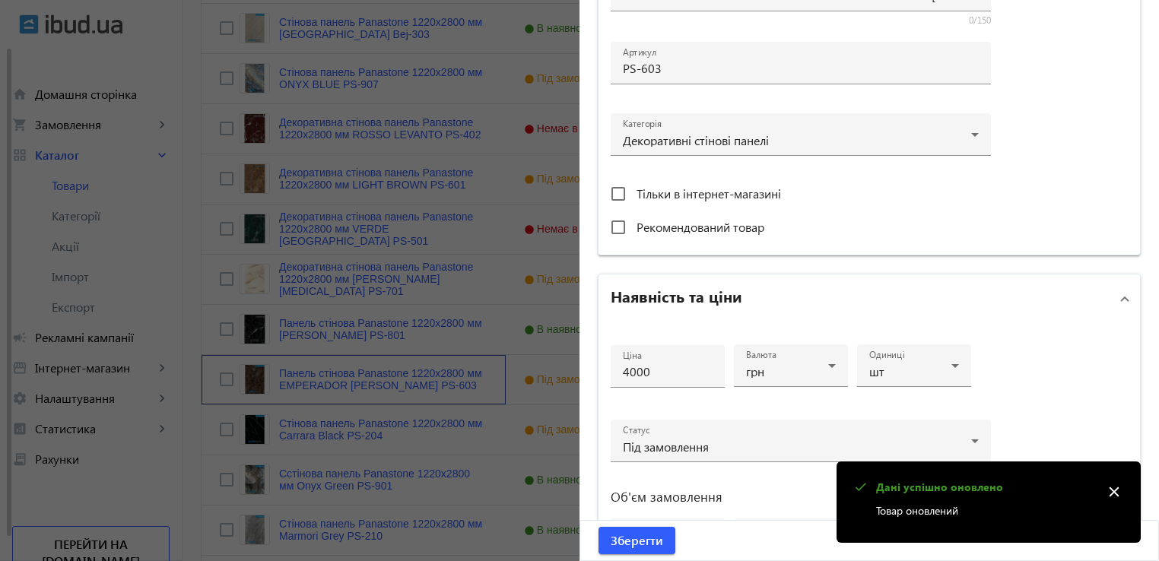
scroll to position [532, 0]
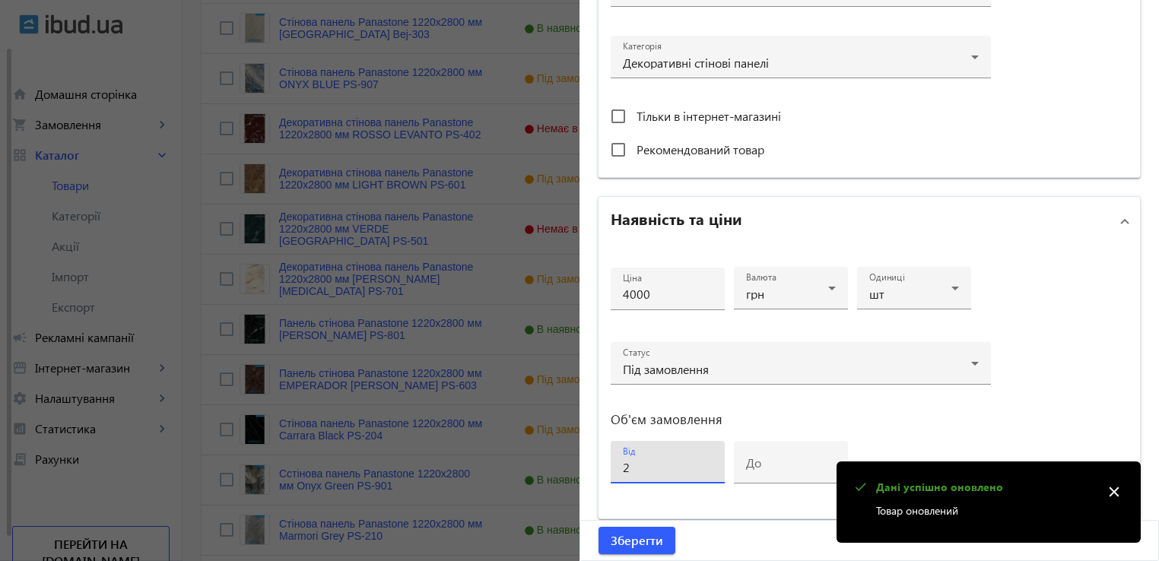
drag, startPoint x: 630, startPoint y: 466, endPoint x: 578, endPoint y: 466, distance: 51.7
click at [583, 469] on div "Основна інформація Виберіть або перетягніть сюди Ваш файл 16460650dc097d39b0727…" at bounding box center [868, 126] width 579 height 1220
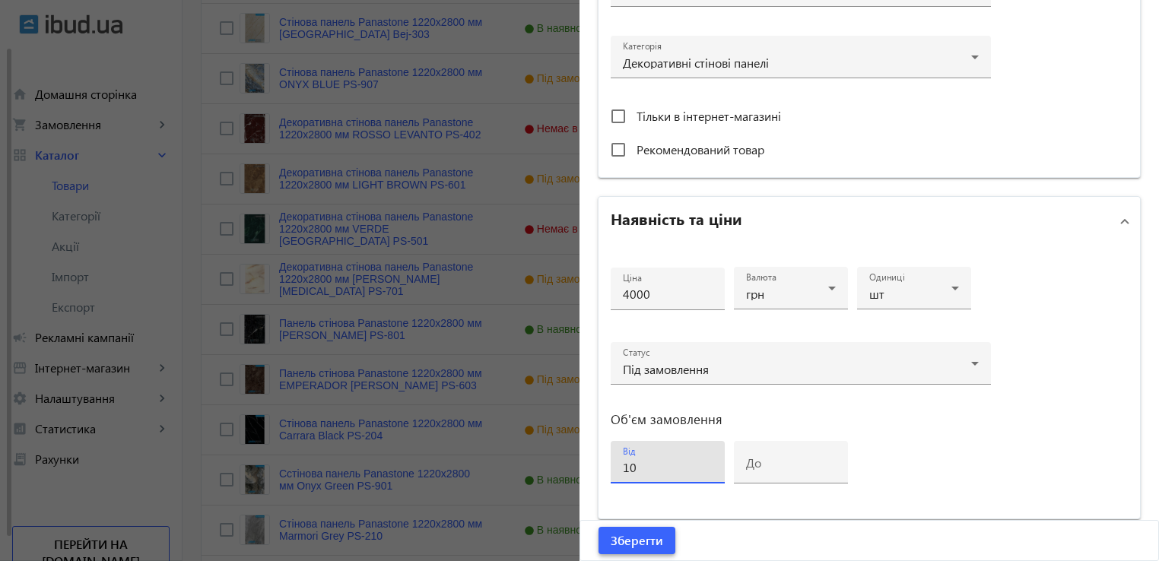
type input "10"
click at [632, 539] on span "Зберегти" at bounding box center [637, 540] width 52 height 17
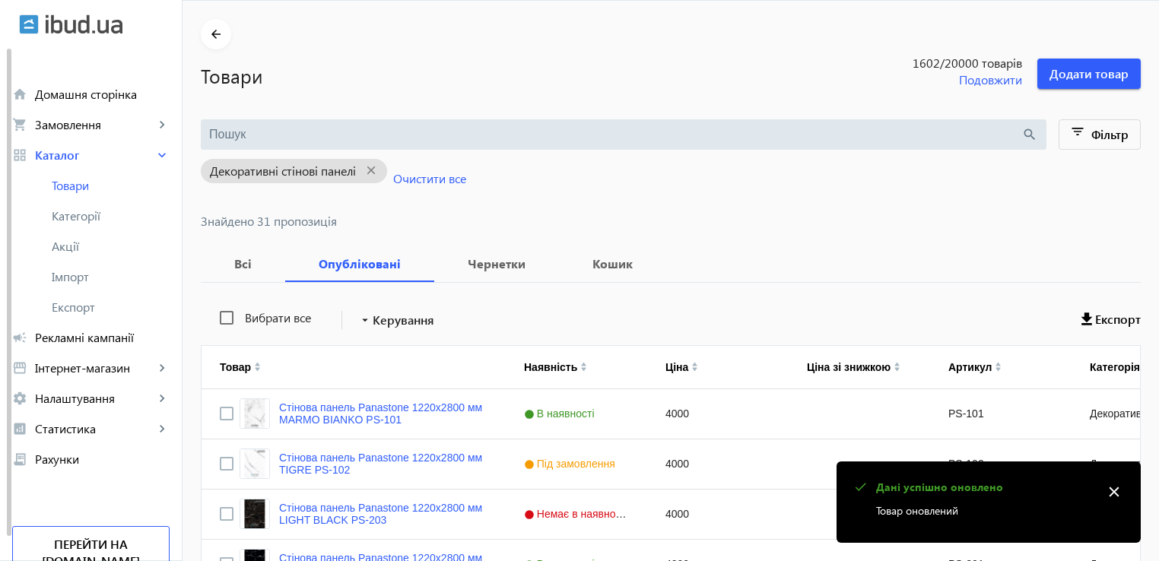
scroll to position [228, 0]
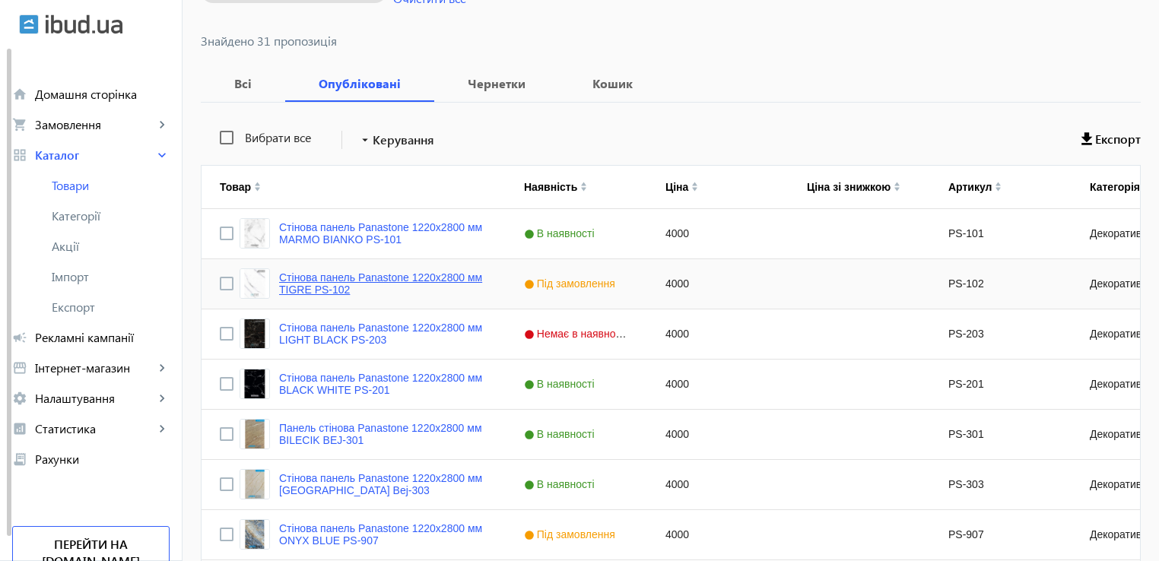
click at [403, 283] on link "Стінова панель Panastone 1220х2800 мм TIGRE PS-102" at bounding box center [383, 283] width 208 height 24
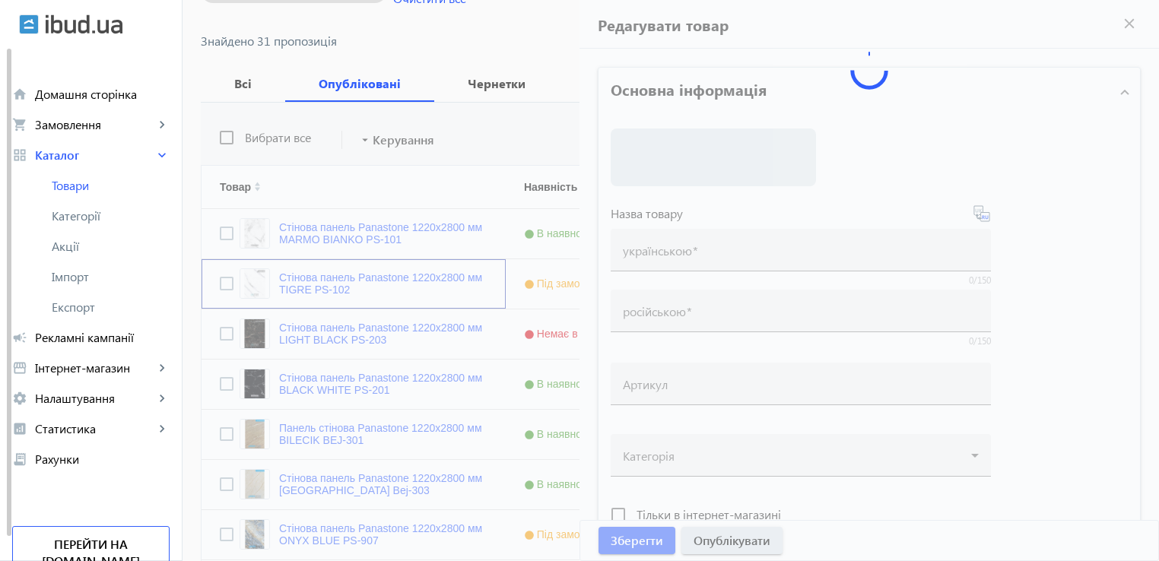
type input "Стінова панель Panastone 1220х2800 мм TIGRE PS-102"
type input "Стеновая панель Panastone 1220х2800 мм TIGRE PS-102"
type input "PS-102"
type input "4000"
type input "10"
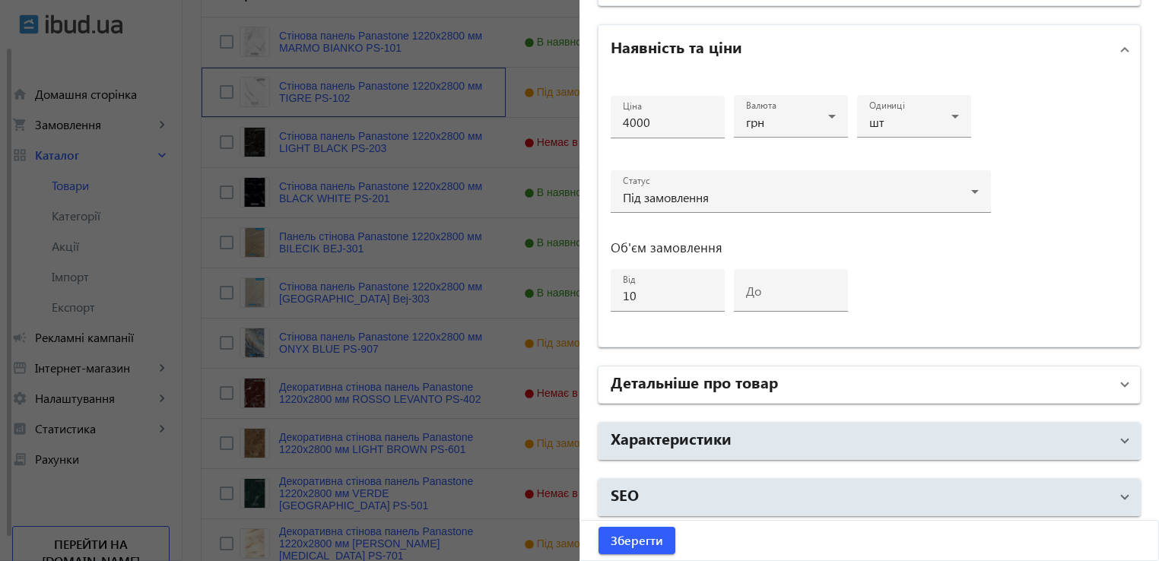
scroll to position [532, 0]
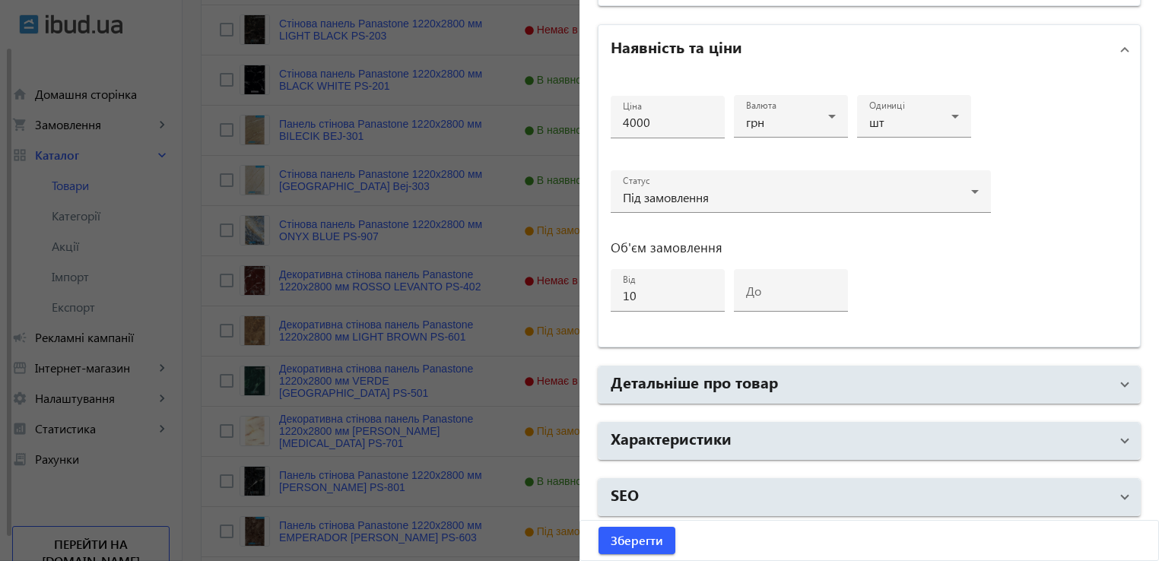
click at [174, 220] on div at bounding box center [579, 280] width 1159 height 561
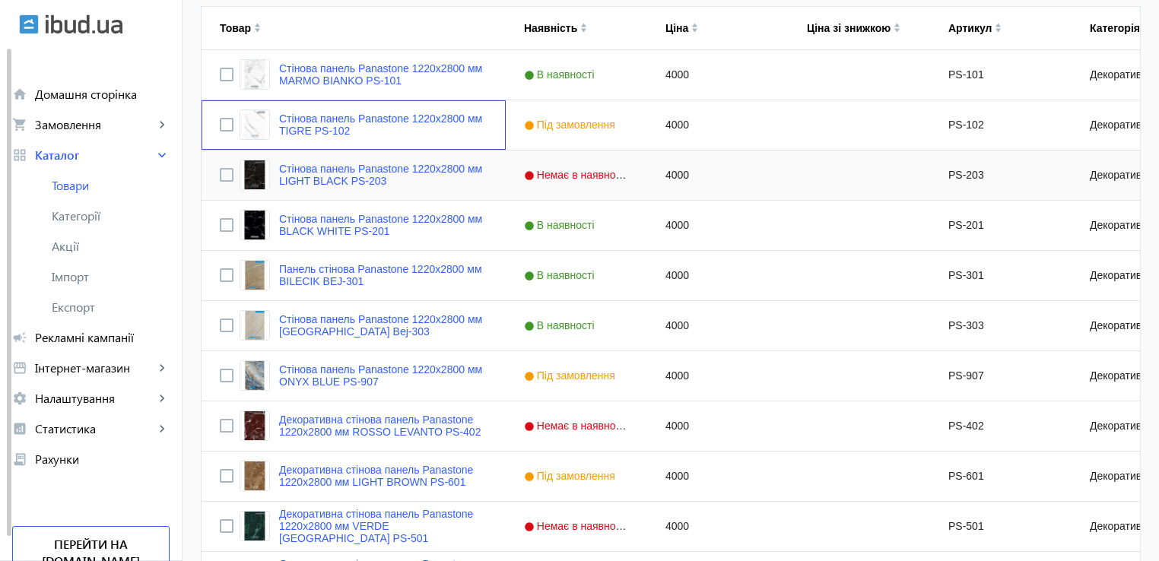
scroll to position [411, 0]
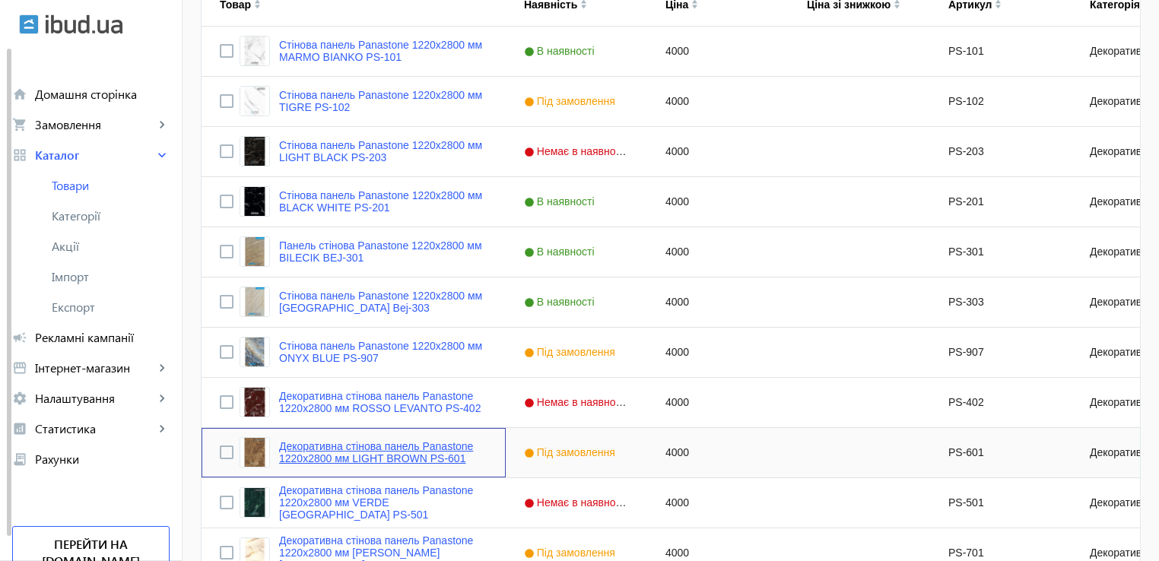
click at [404, 454] on link "Декоративна стінова панель Panastone 1220х2800 мм LIGHT BROWN PS-601" at bounding box center [383, 452] width 208 height 24
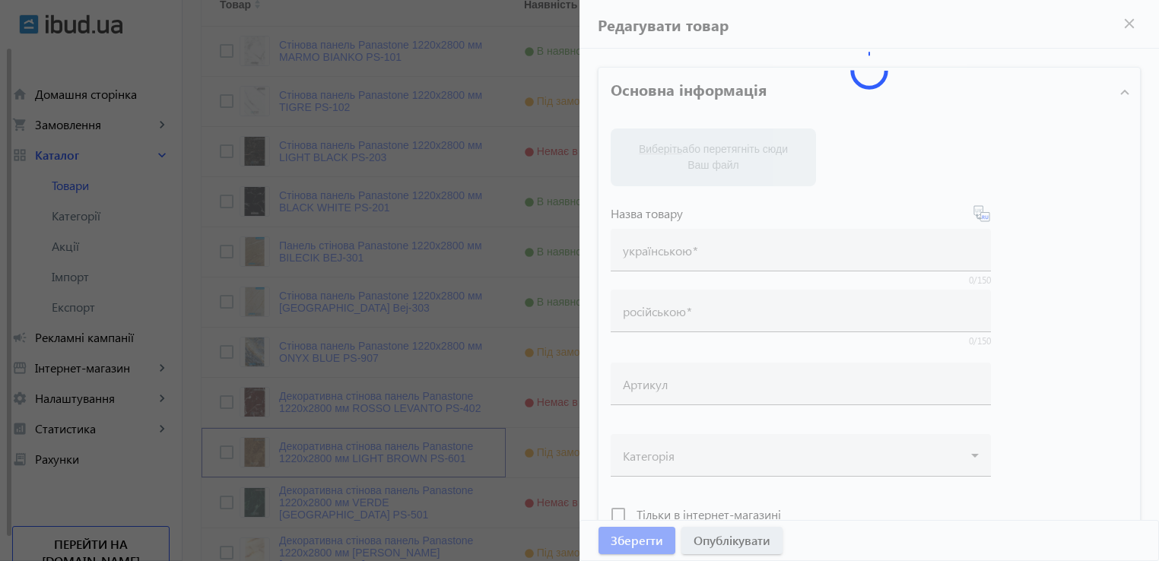
type input "Декоративна стінова панель Panastone 1220х2800 мм LIGHT BROWN PS-601"
type input "Декоративная стеновая панель Panastone 1220х2800 мм LIGHT BROWN PS-601"
type input "PS-601"
type input "4000"
type input "10"
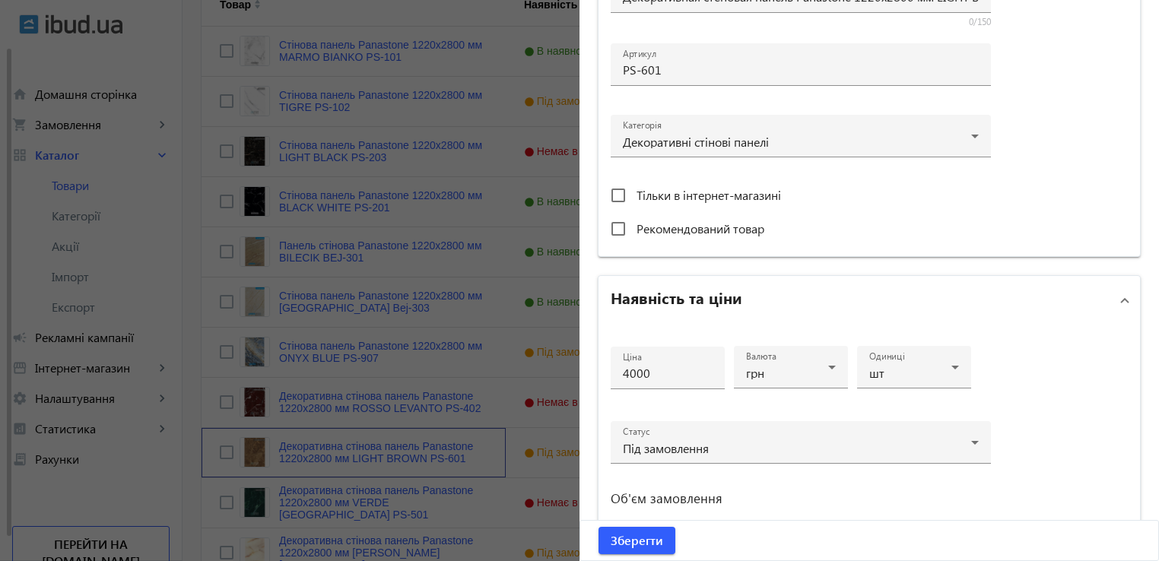
scroll to position [532, 0]
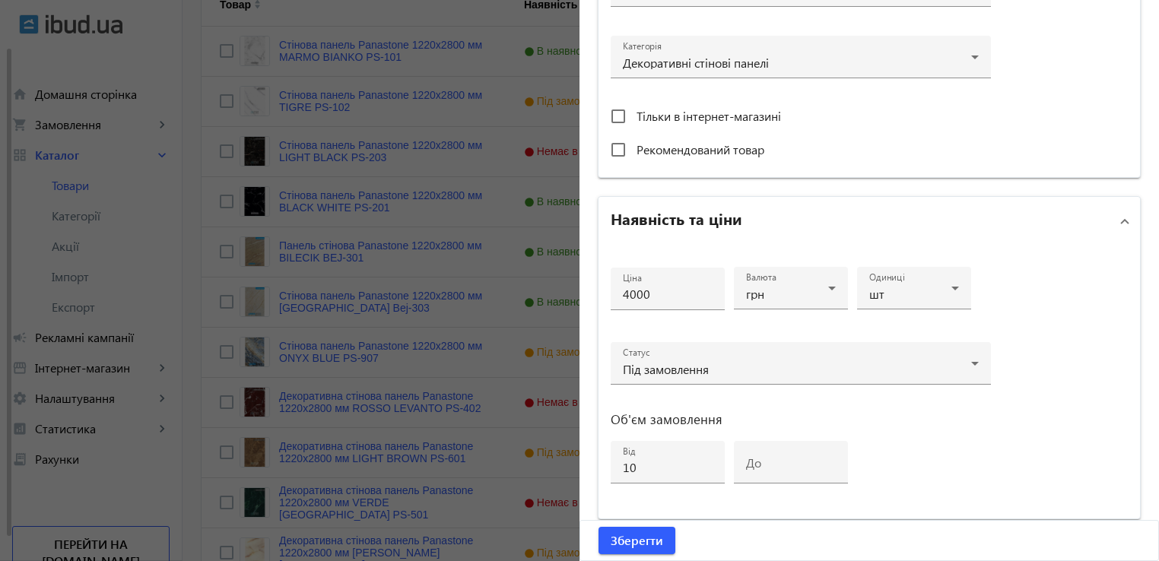
click at [192, 316] on div at bounding box center [579, 280] width 1159 height 561
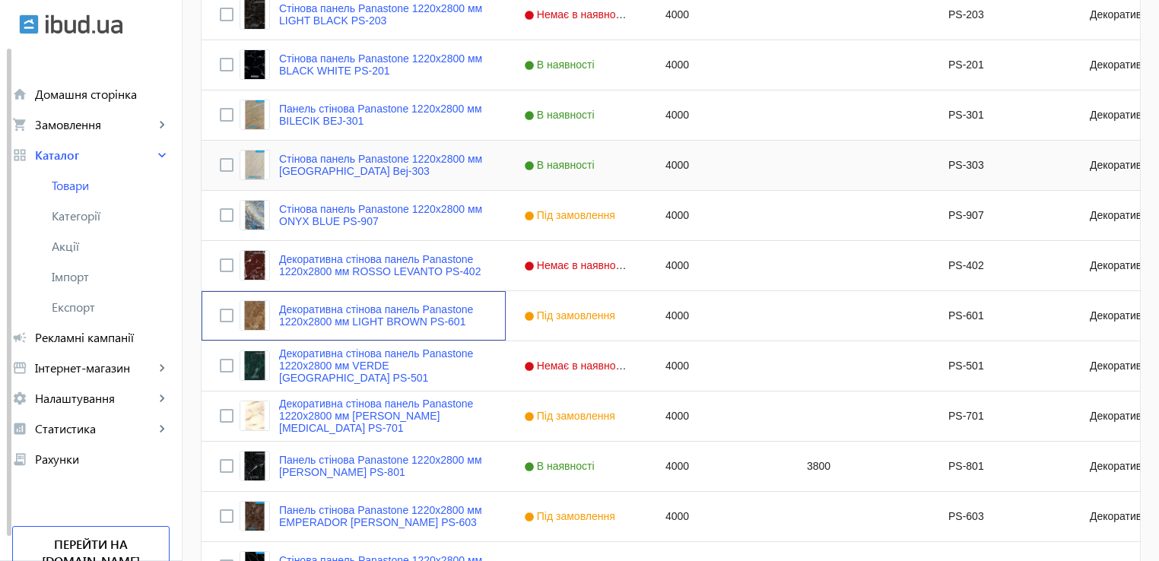
scroll to position [563, 0]
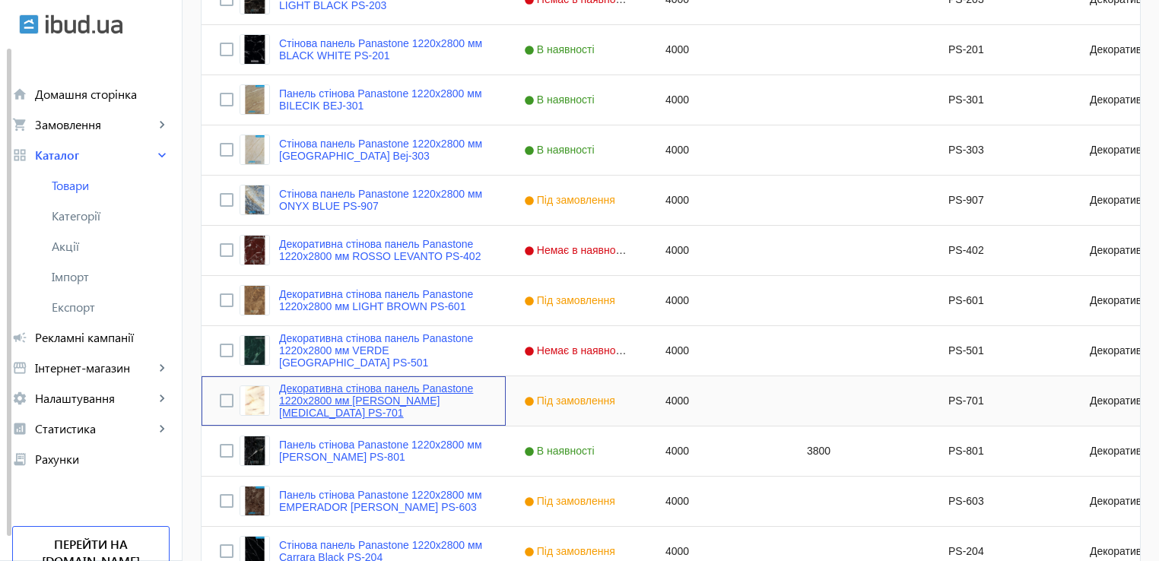
click at [398, 407] on link "Декоративна стінова панель Panastone 1220х2800 мм [PERSON_NAME][MEDICAL_DATA] P…" at bounding box center [383, 400] width 208 height 36
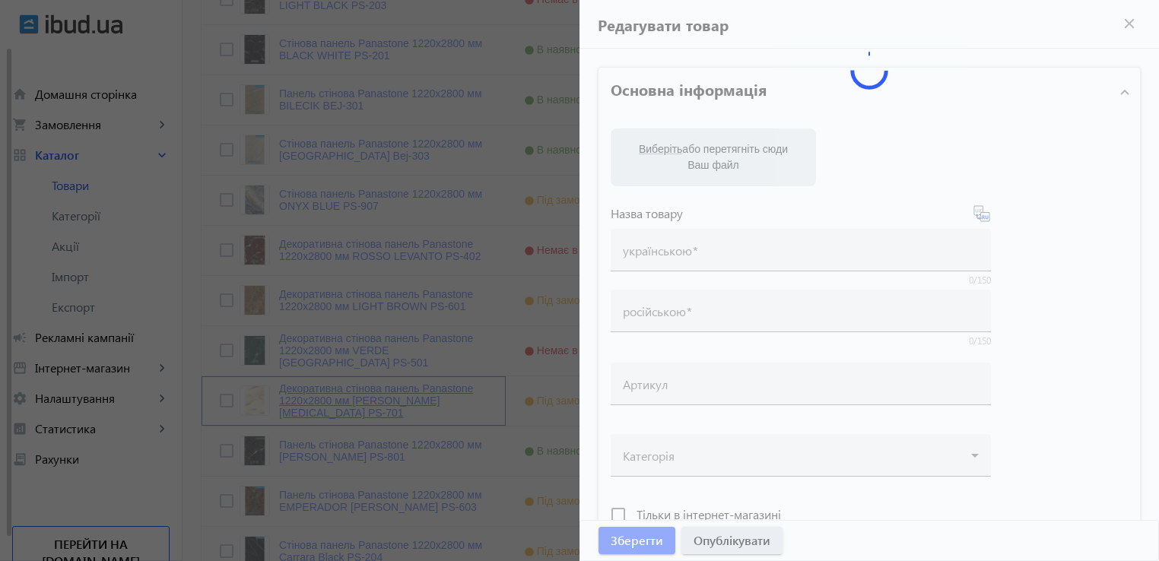
type input "Декоративна стінова панель Panastone 1220х2800 мм [PERSON_NAME][MEDICAL_DATA] P…"
type input "Декоративная стеновая панель Panastone 1220х2800 мм [PERSON_NAME][MEDICAL_DATA]…"
type input "PS-701"
type input "4000"
type input "10"
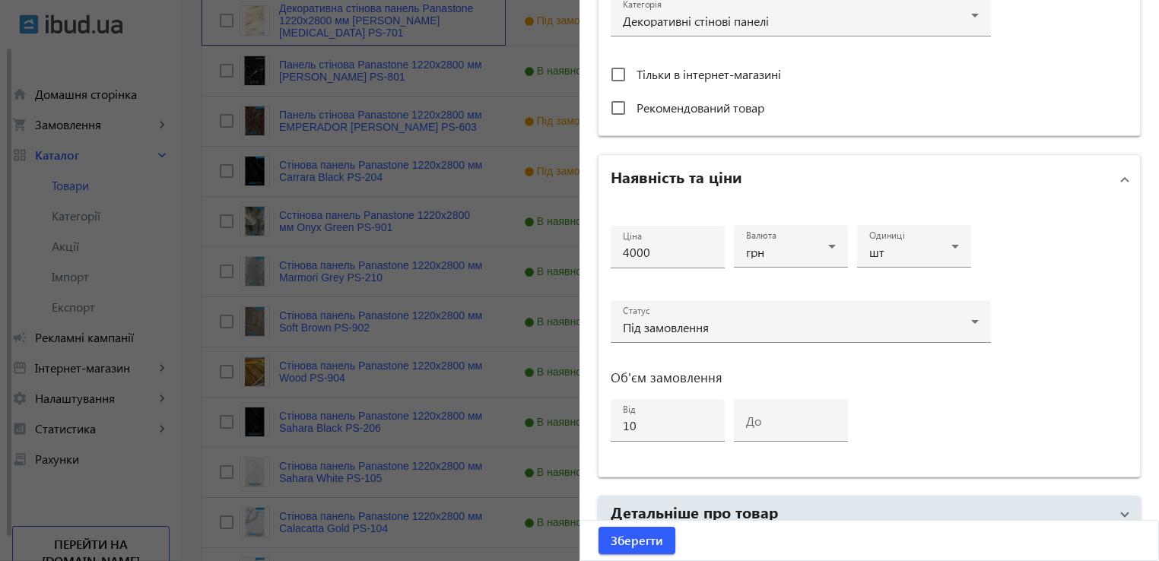
scroll to position [704, 0]
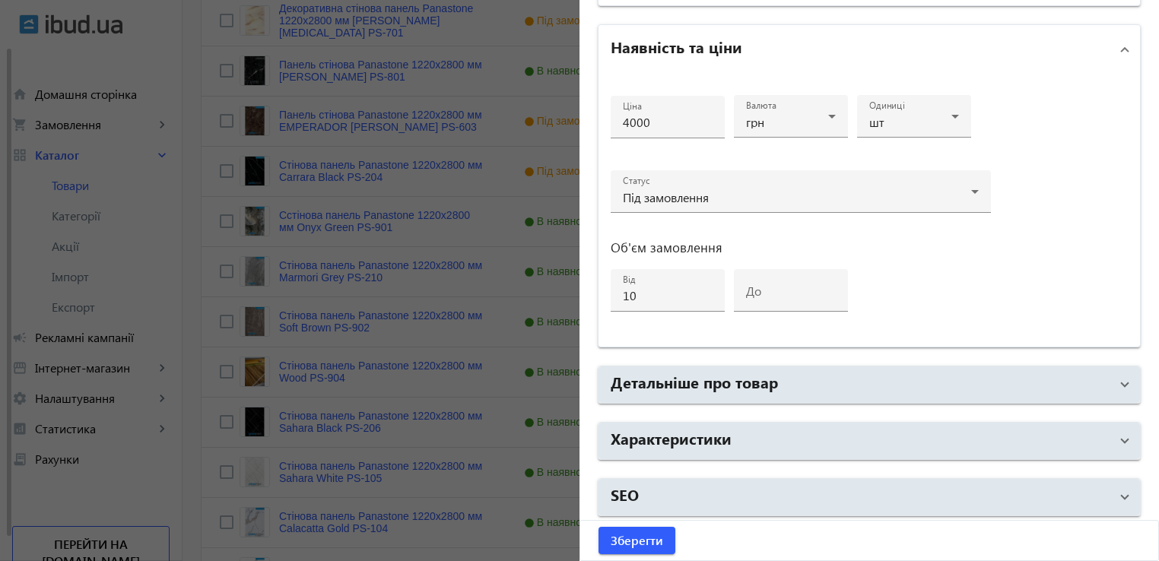
click at [188, 372] on div at bounding box center [579, 280] width 1159 height 561
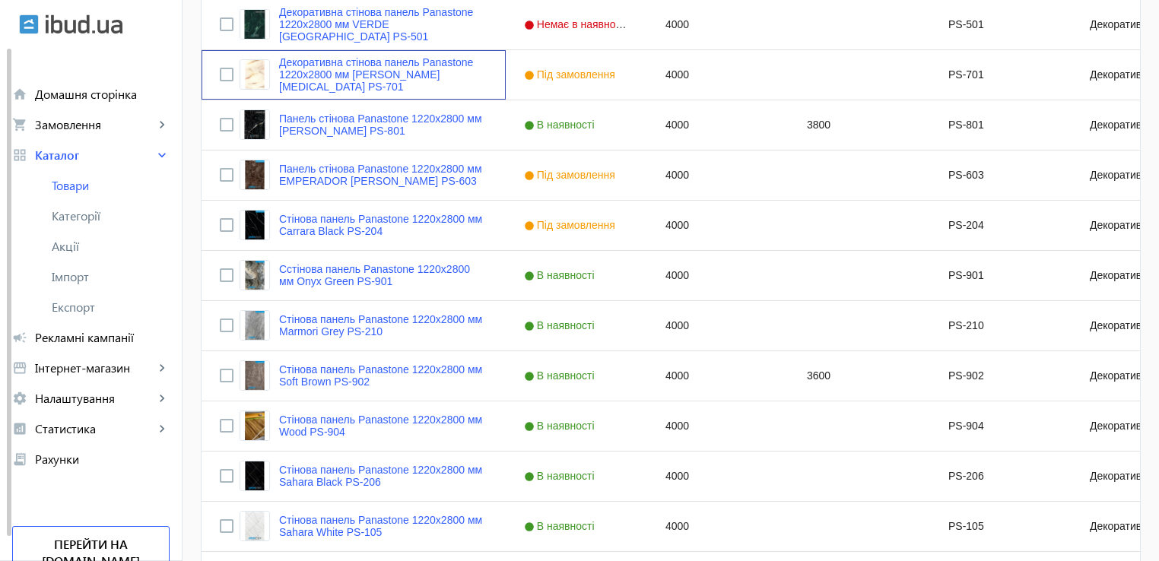
scroll to position [863, 0]
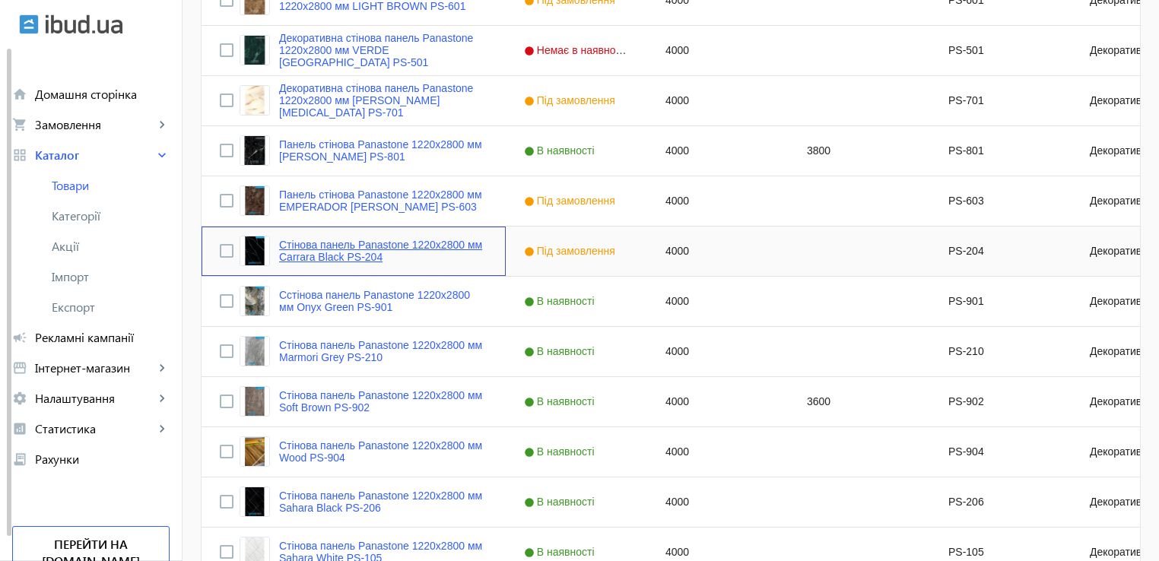
click at [333, 255] on link "Стінова панель Panastone 1220х2800 мм Carrara Black PS-204" at bounding box center [383, 251] width 208 height 24
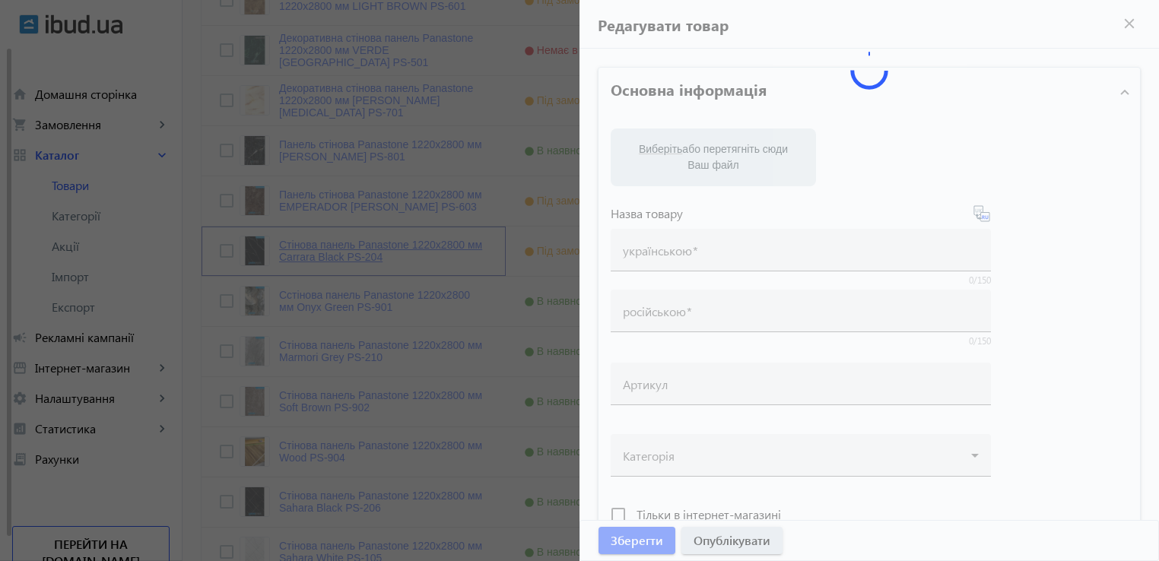
type input "Стінова панель Panastone 1220х2800 мм Carrara Black PS-204"
type input "Стеновая панель Panastone 1220х2800 мм Carrara Black PS-204"
type input "PS-204"
type input "4000"
type input "10"
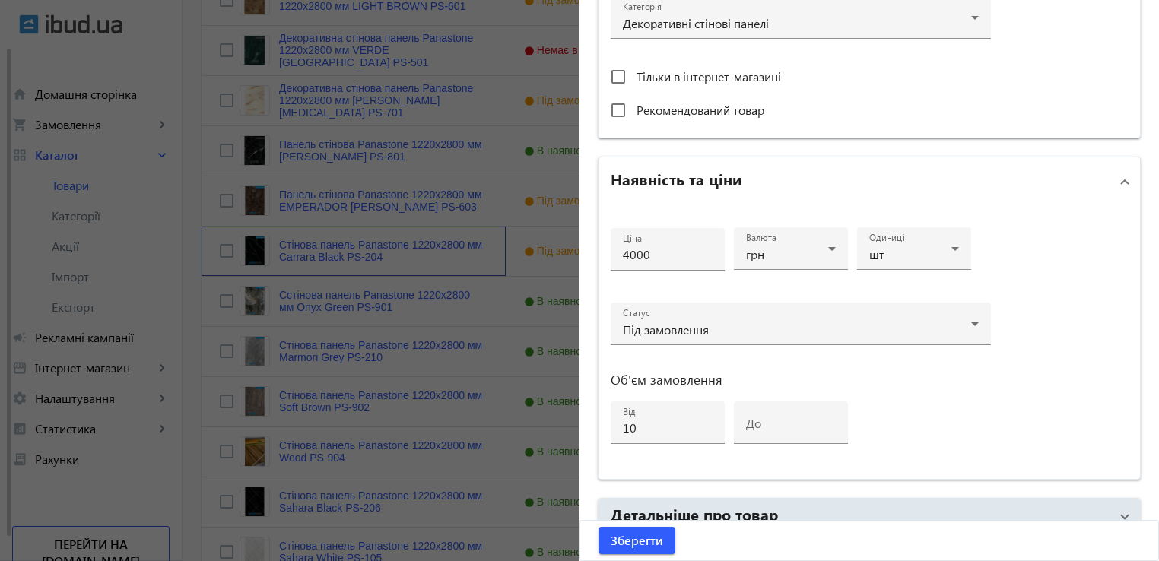
scroll to position [608, 0]
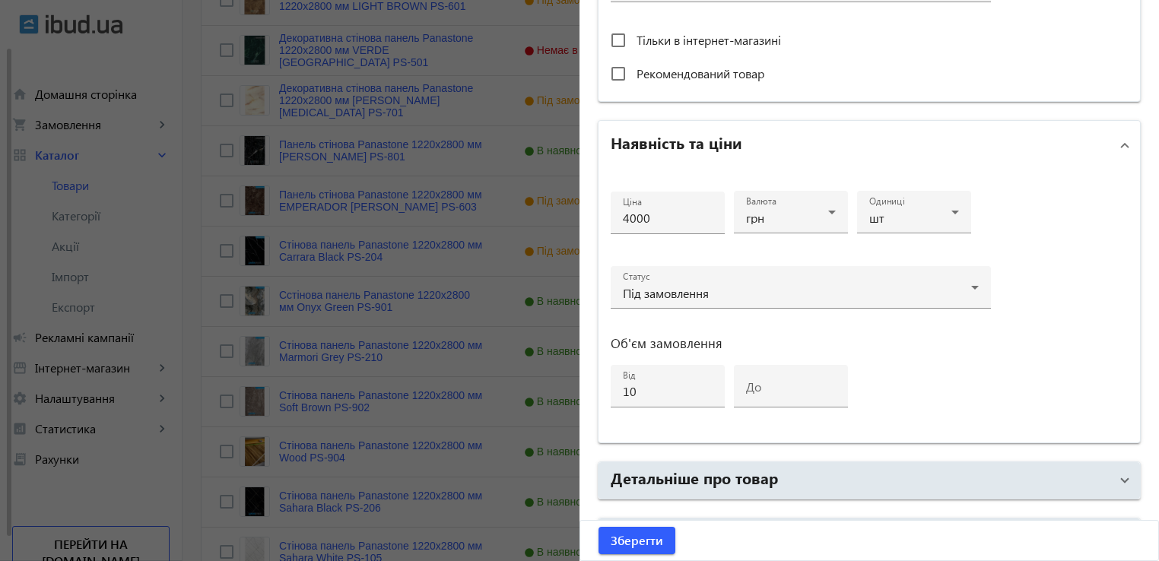
click at [163, 201] on div at bounding box center [579, 280] width 1159 height 561
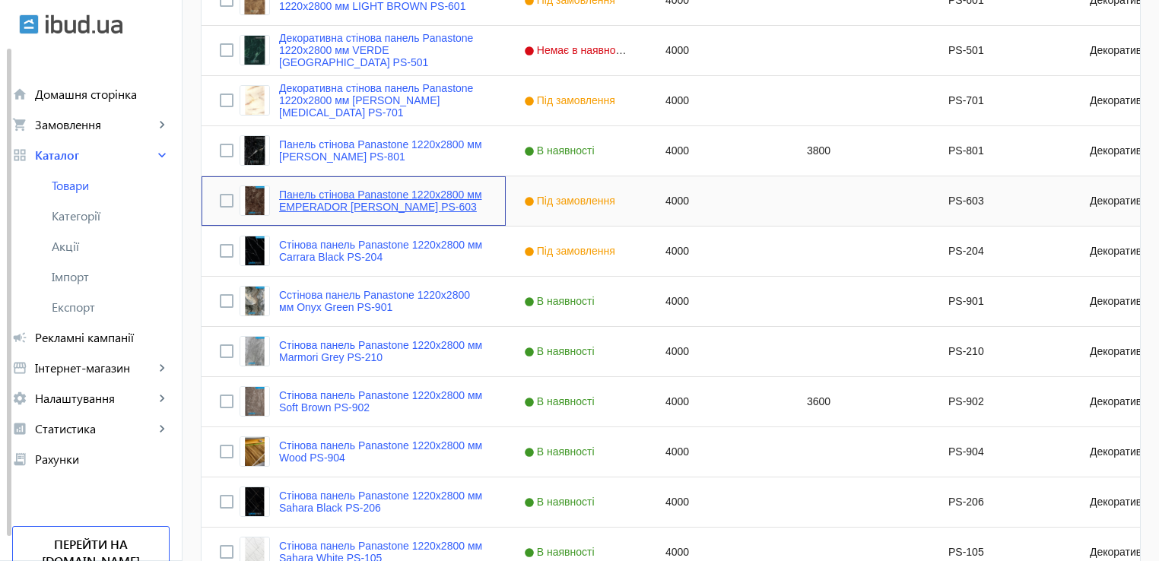
click at [331, 202] on link "Панель стінова Panastone 1220х2800 мм EMPERADOR [PERSON_NAME] PS-603" at bounding box center [383, 201] width 208 height 24
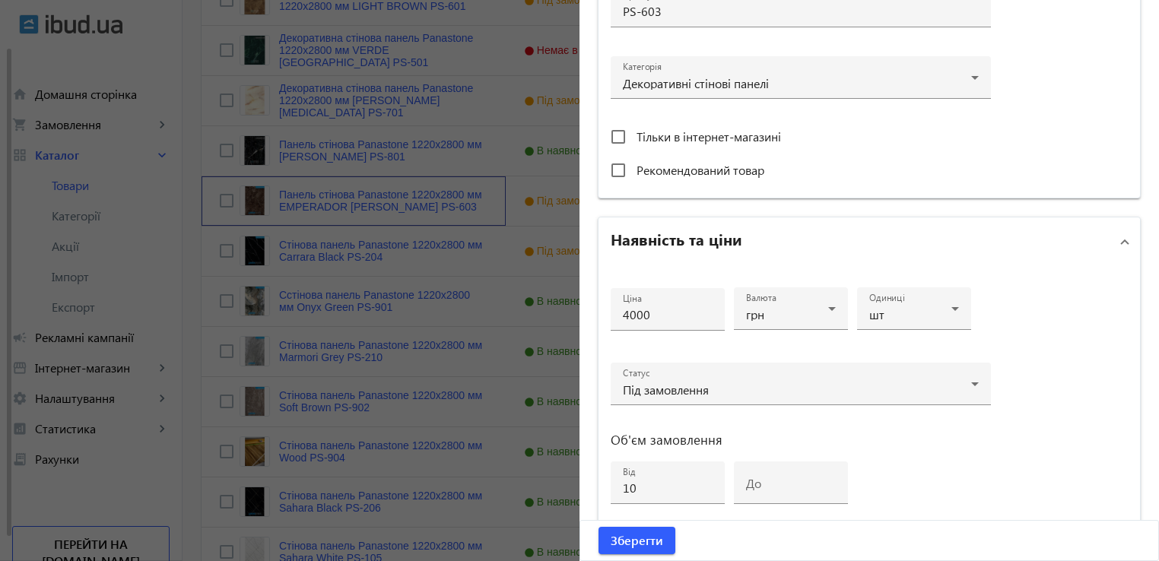
scroll to position [608, 0]
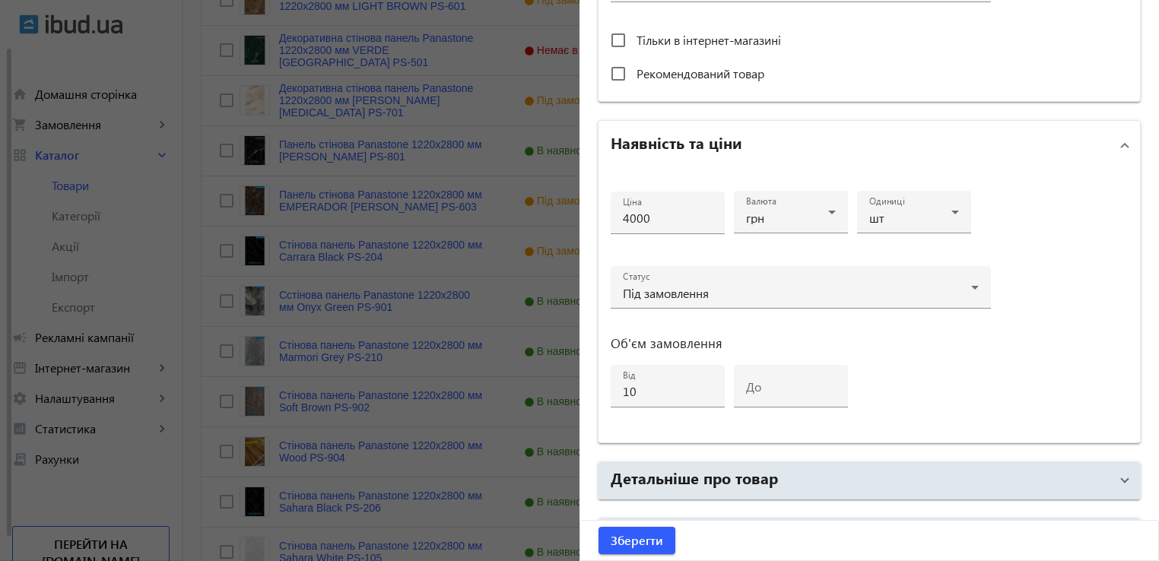
click at [179, 308] on div at bounding box center [579, 280] width 1159 height 561
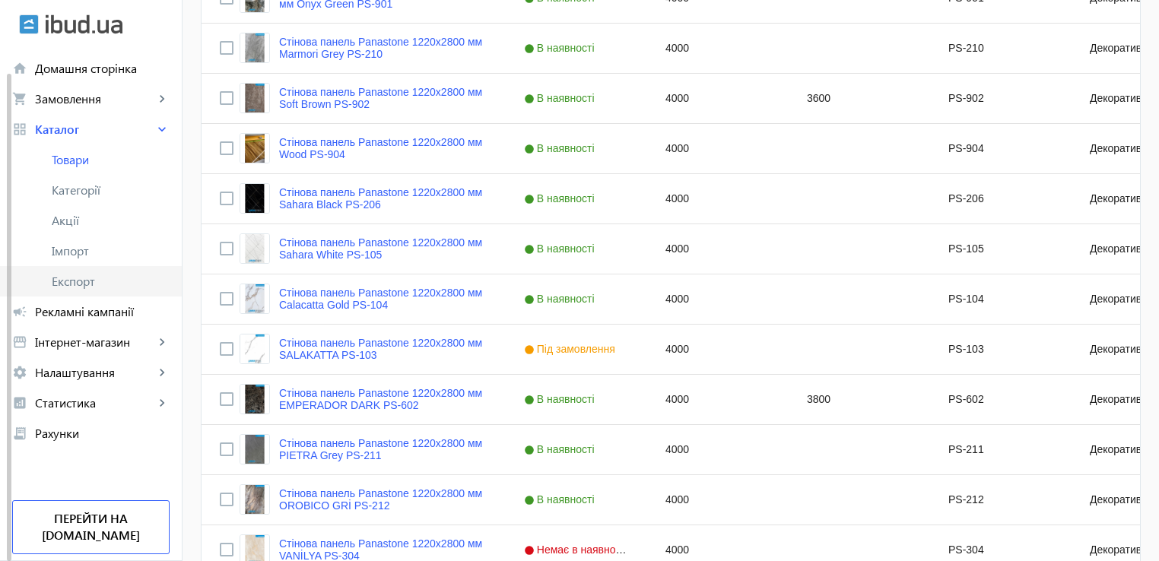
scroll to position [1167, 0]
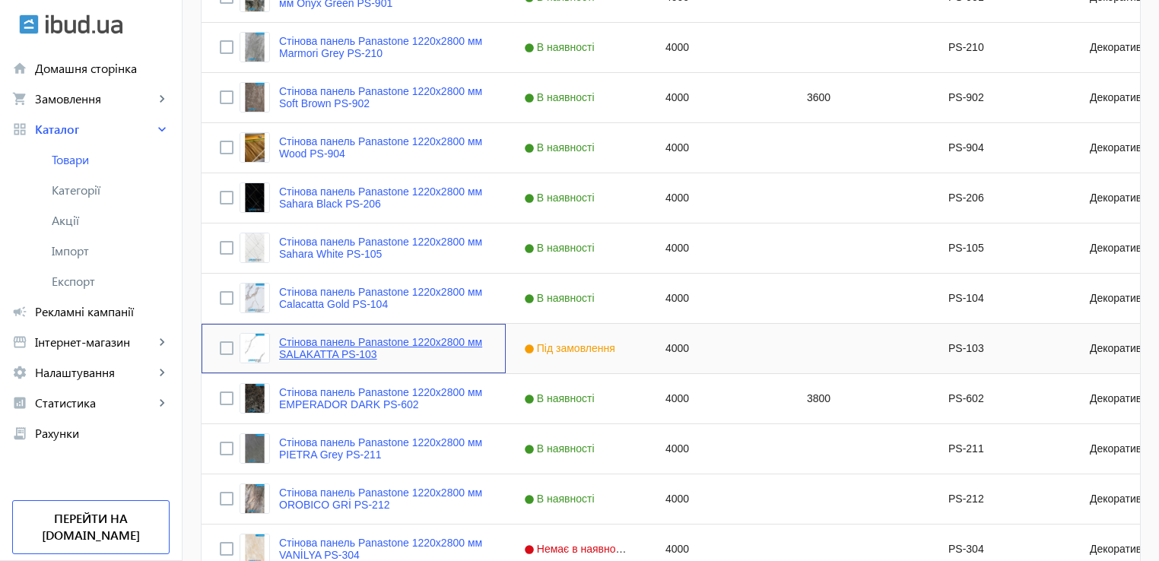
click at [317, 347] on link "Стінова панель Panastone 1220х2800 мм SALAKATTA PS-103" at bounding box center [383, 348] width 208 height 24
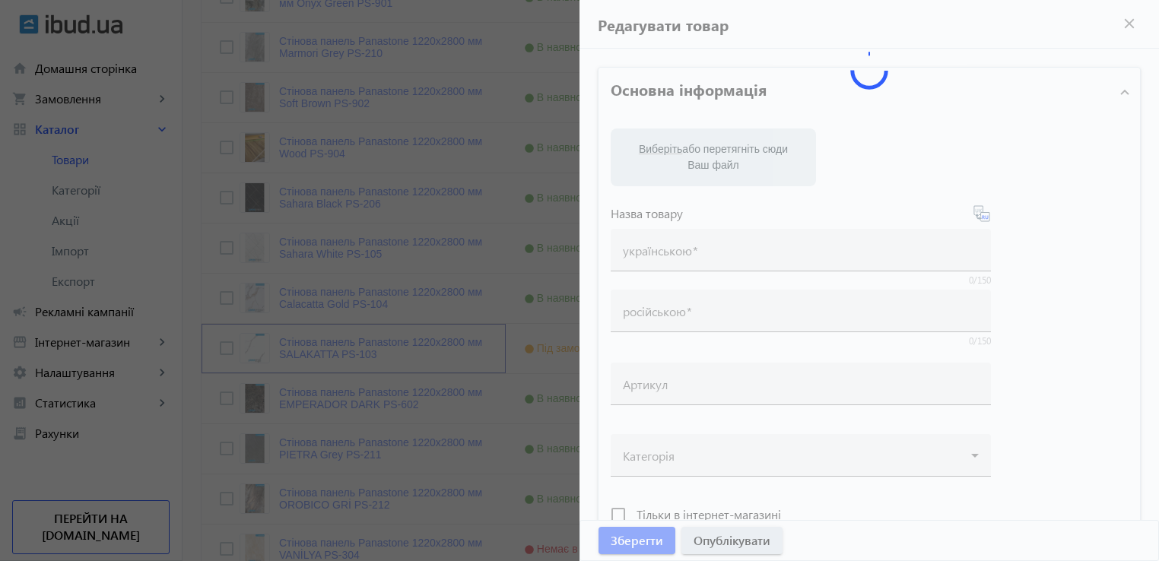
type input "Стінова панель Panastone 1220х2800 мм SALAKATTA PS-103"
type input "Стеновая панель Panastone 1220х2800 мм SALAKATTA PS-103"
type input "PS-103"
type input "4000"
type input "10"
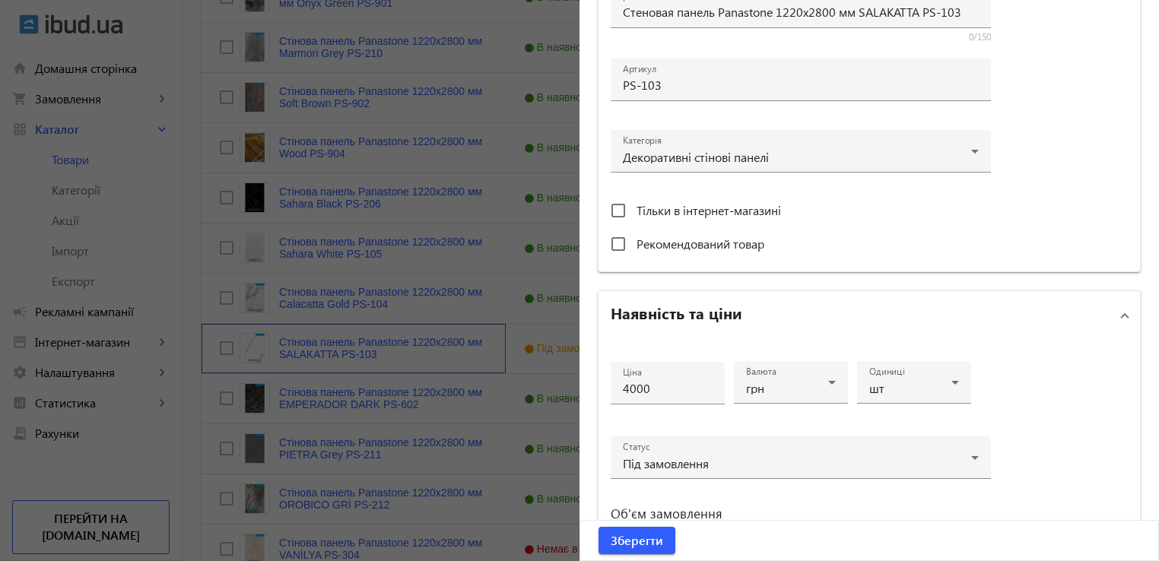
scroll to position [608, 0]
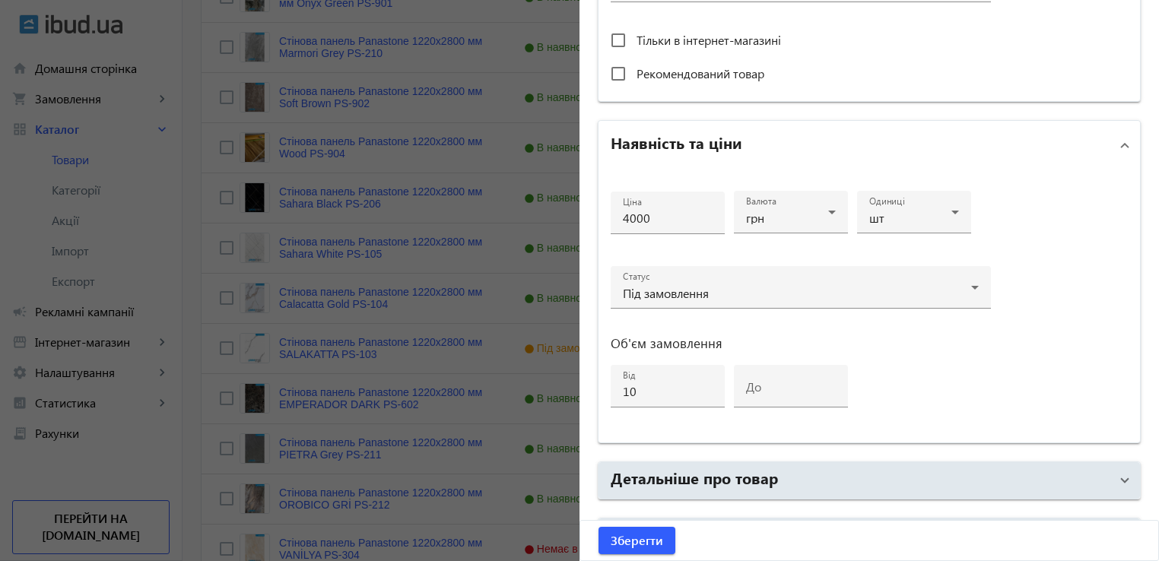
click at [182, 344] on div at bounding box center [579, 280] width 1159 height 561
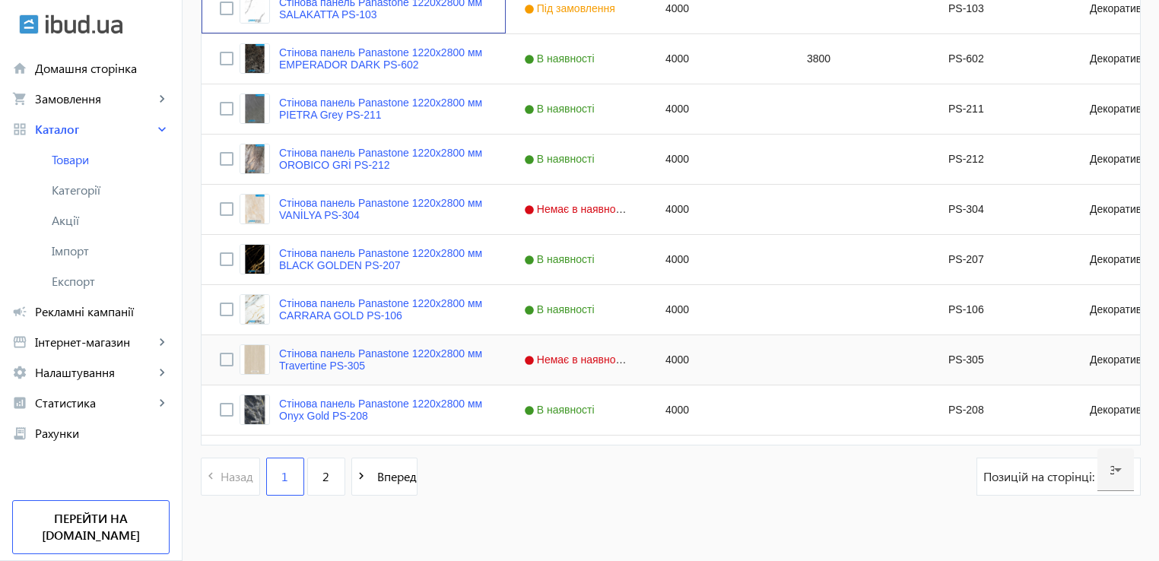
scroll to position [1526, 0]
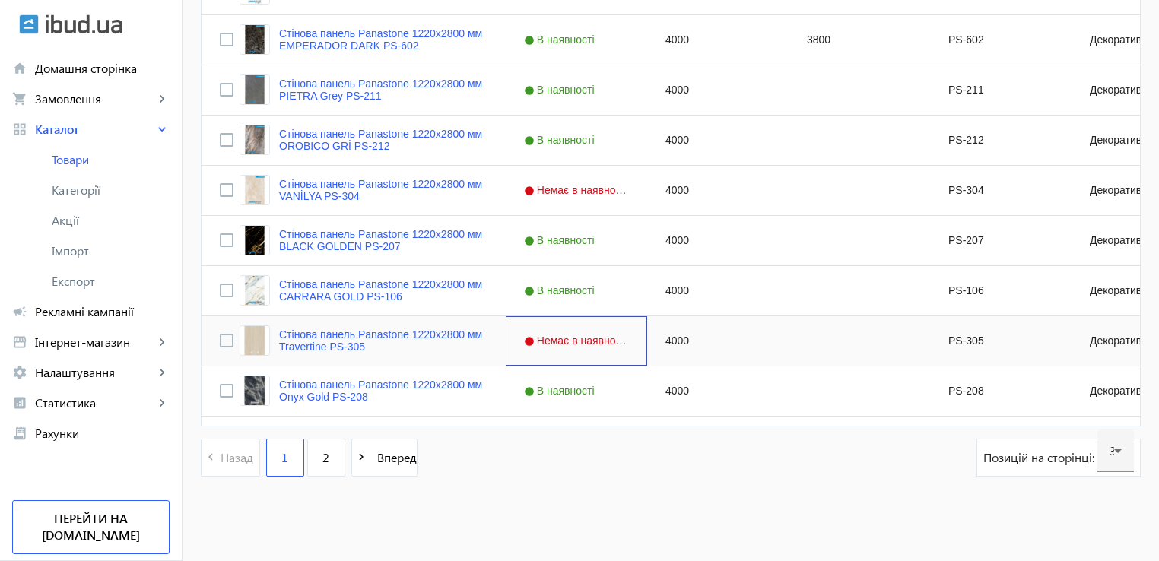
click at [575, 345] on span "Немає в наявності" at bounding box center [578, 341] width 108 height 12
click at [578, 344] on span "Немає в наявності" at bounding box center [578, 341] width 108 height 12
click at [614, 336] on div "Немає в наявності" at bounding box center [576, 340] width 128 height 43
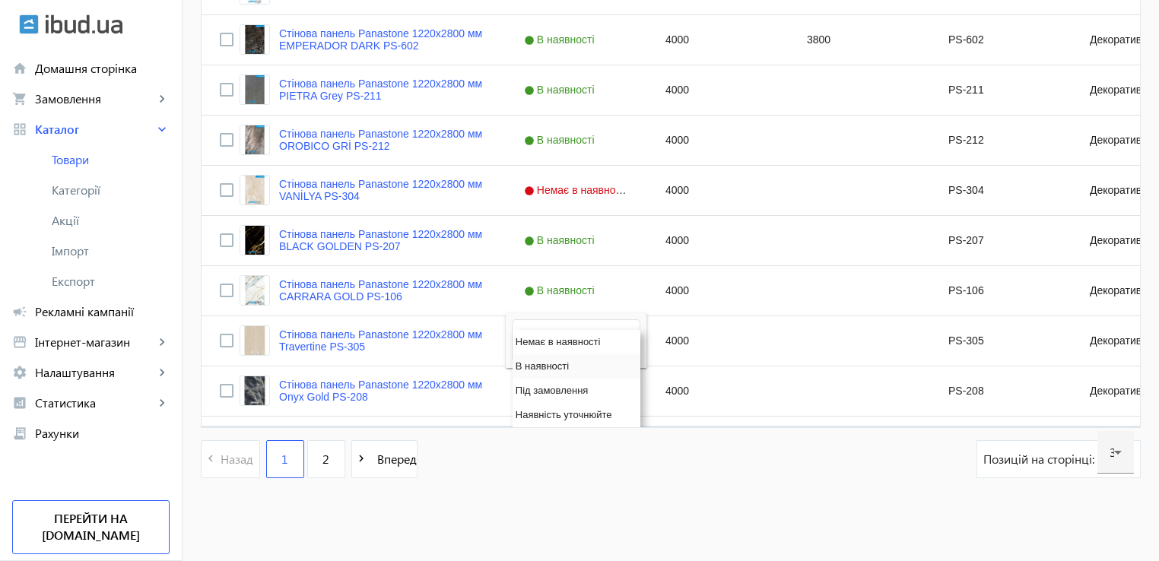
click at [542, 366] on span "В наявності" at bounding box center [541, 365] width 53 height 11
click at [322, 460] on span "2" at bounding box center [325, 457] width 7 height 17
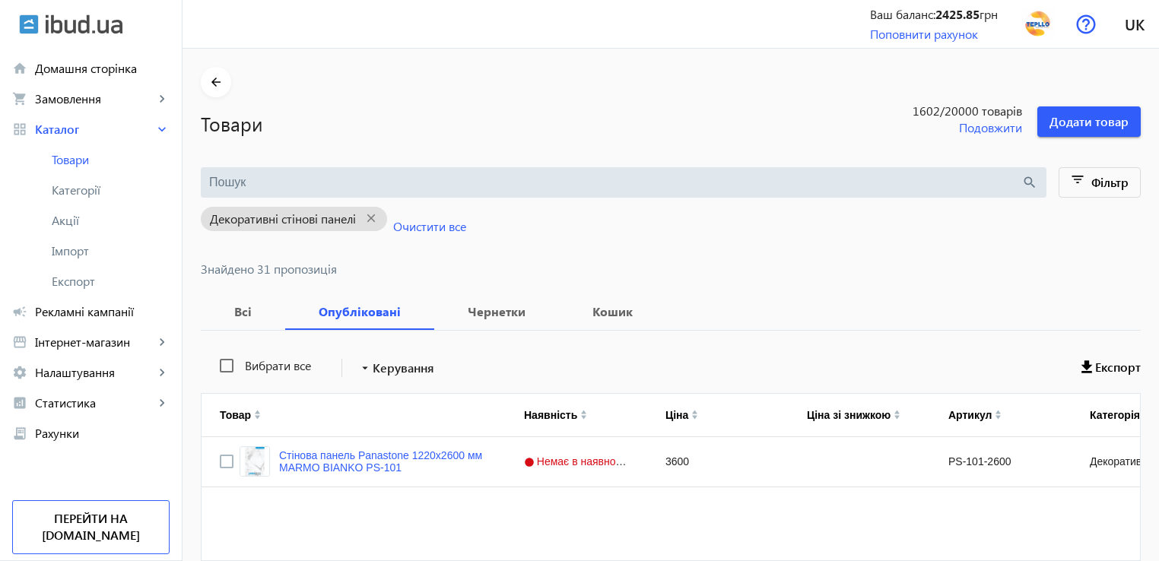
click at [764, 254] on div "Декоративні стінові панелі close Очистити все" at bounding box center [671, 230] width 940 height 65
